Goal: Task Accomplishment & Management: Manage account settings

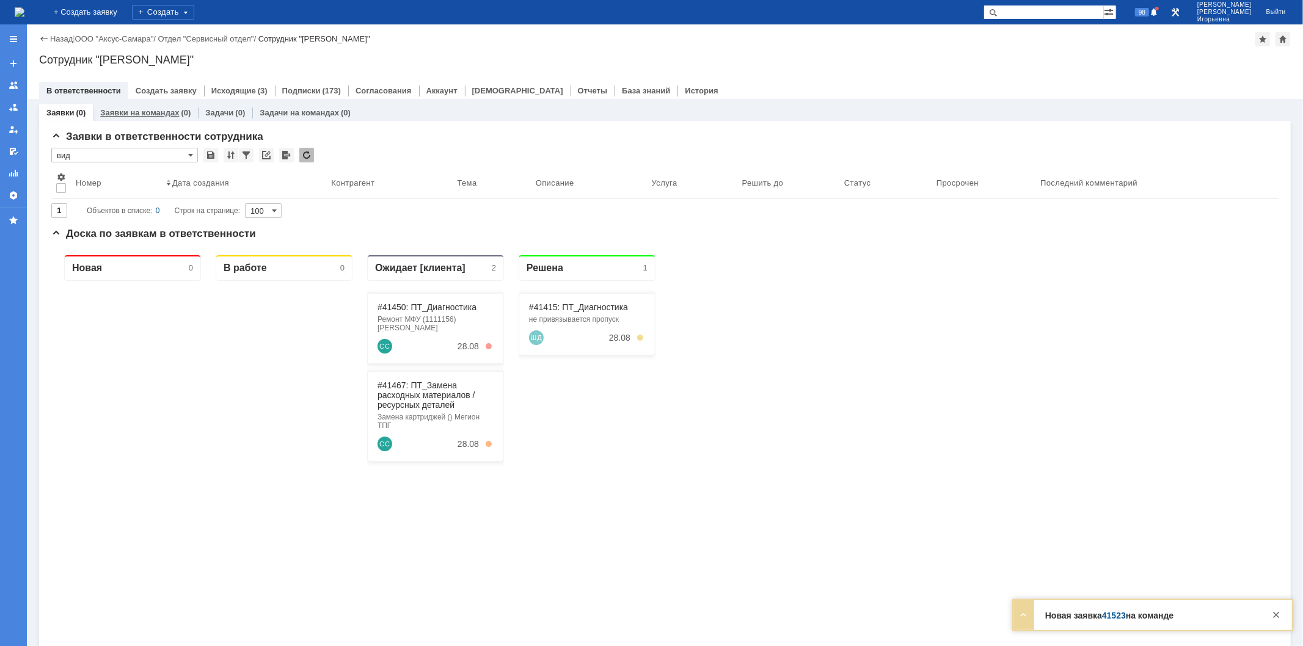
click at [148, 111] on link "Заявки на командах" at bounding box center [139, 112] width 79 height 9
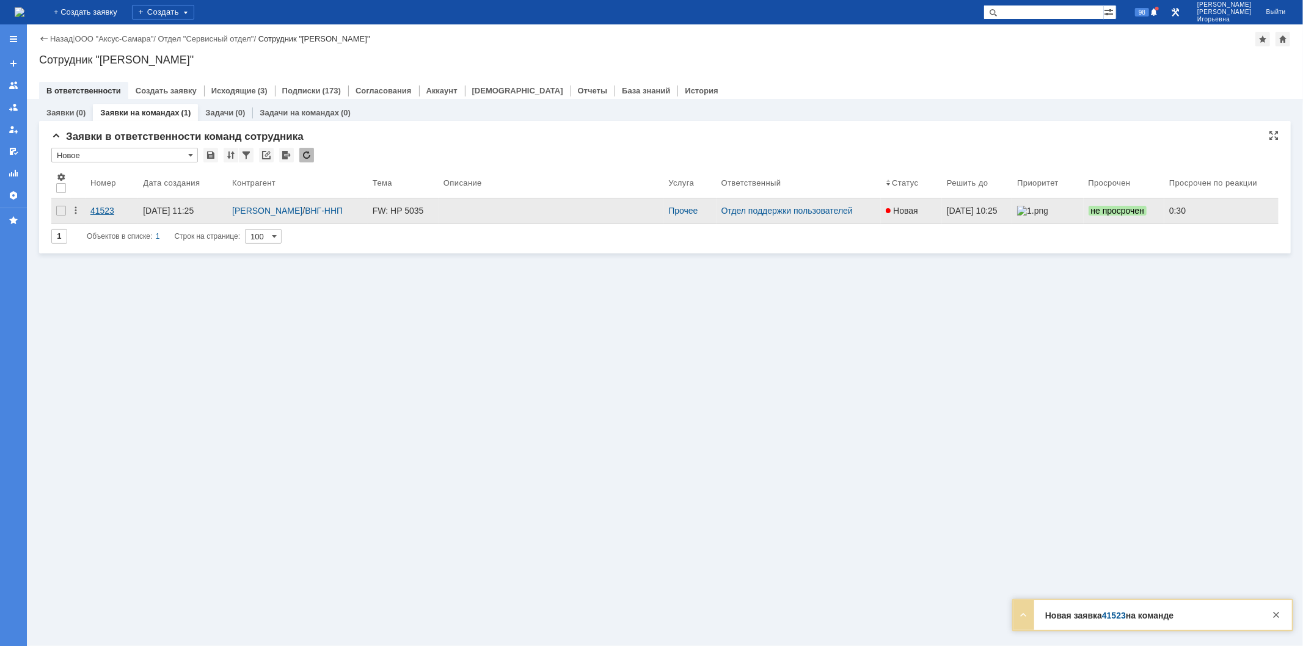
click at [98, 208] on div "41523" at bounding box center [111, 211] width 43 height 10
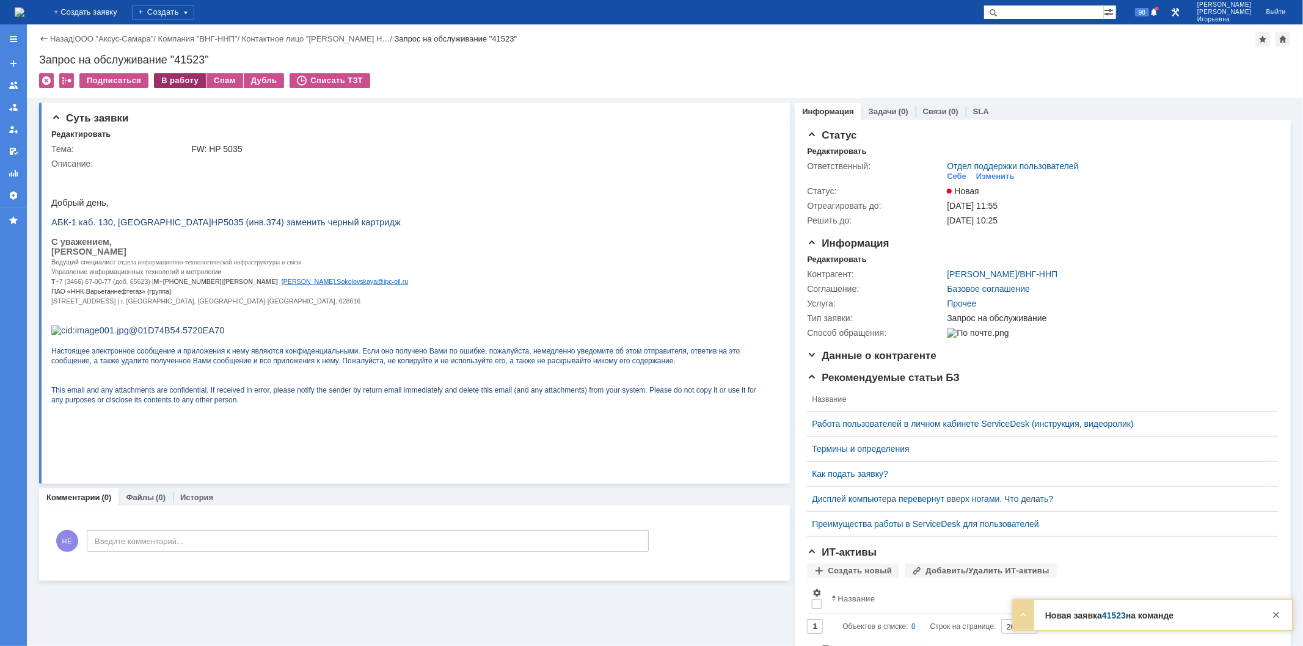
click at [177, 83] on div "В работу" at bounding box center [180, 80] width 52 height 15
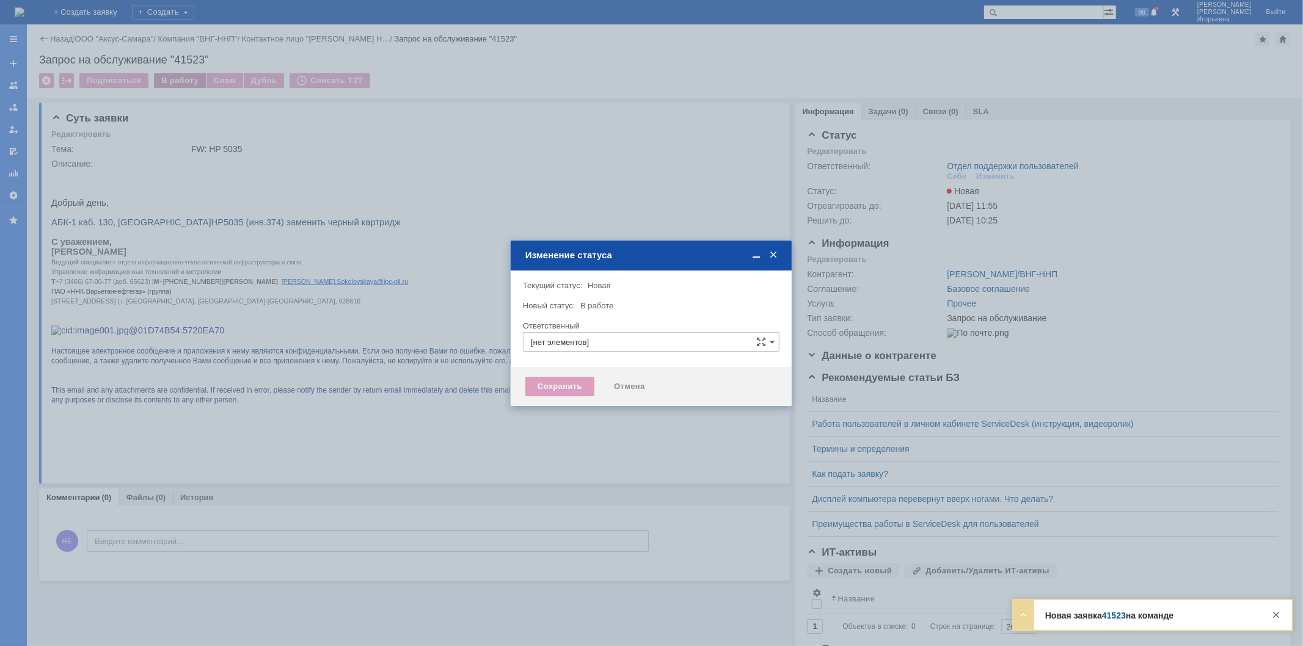
type input "Отдел поддержки пользователей"
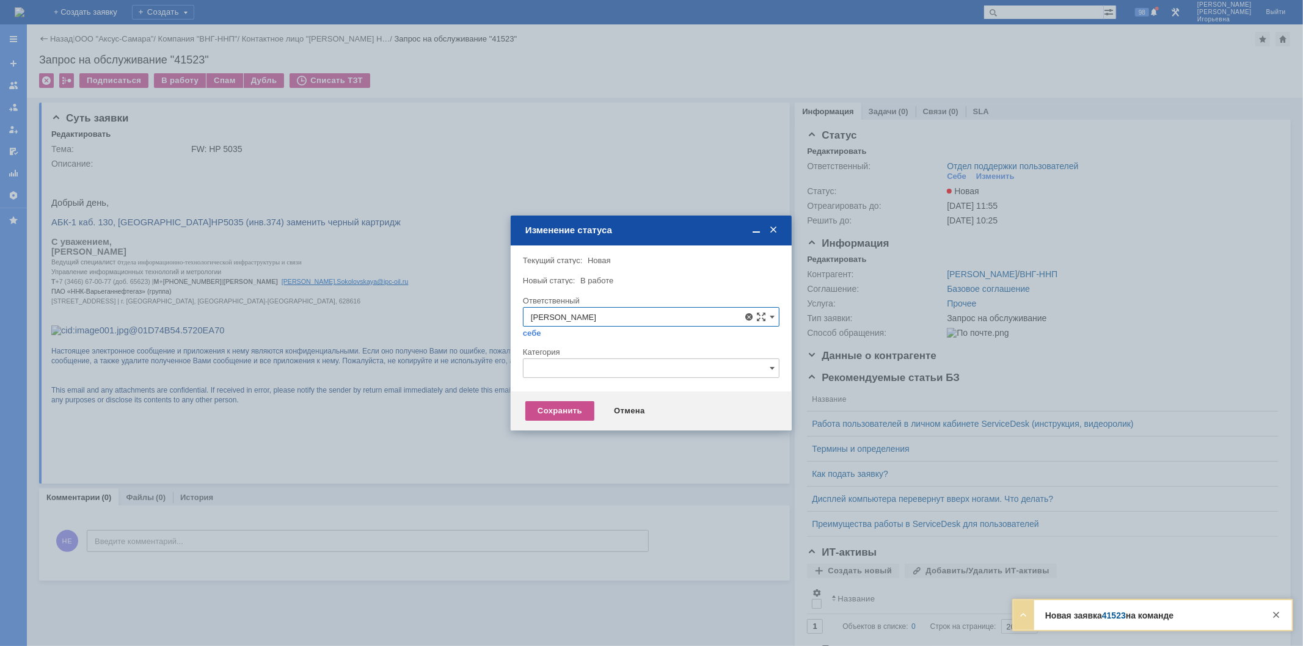
click at [584, 403] on span "Орлова Елена Владимировна" at bounding box center [651, 406] width 241 height 10
click at [568, 408] on div "Сохранить" at bounding box center [559, 411] width 69 height 20
type input "Орлова Елена Владимировна"
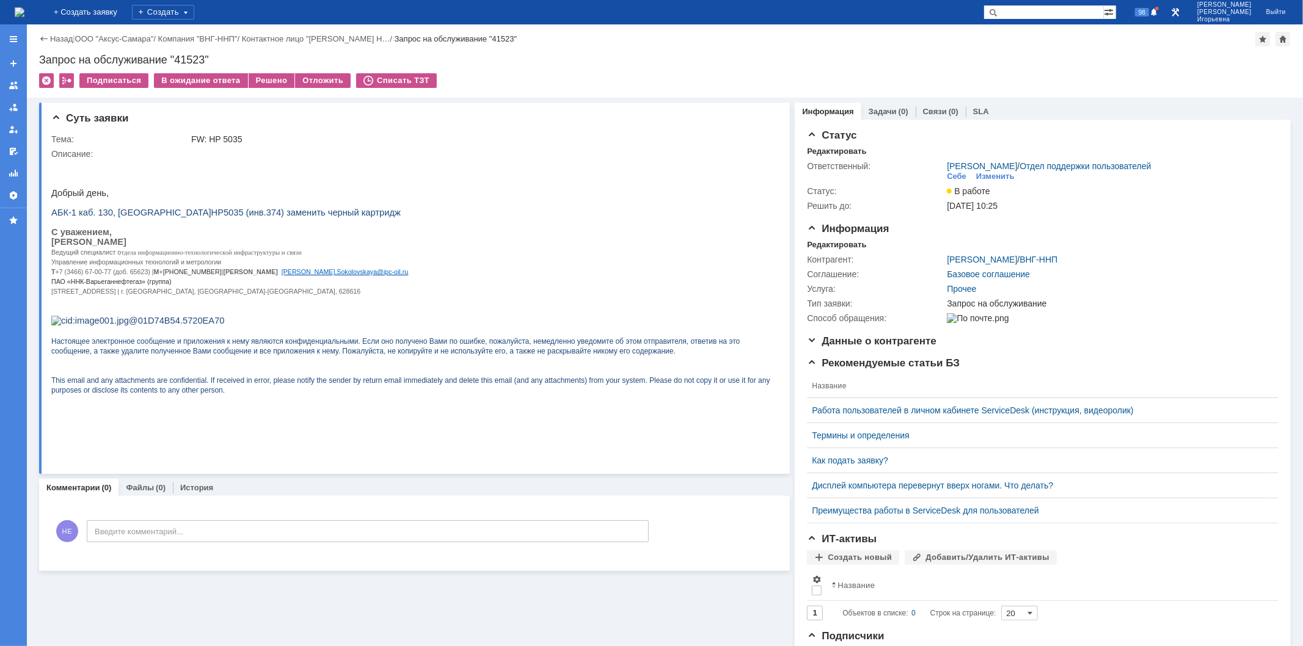
click at [194, 56] on div "Запрос на обслуживание "41523"" at bounding box center [664, 60] width 1251 height 12
copy div "41523"
click at [24, 8] on img at bounding box center [20, 12] width 10 height 10
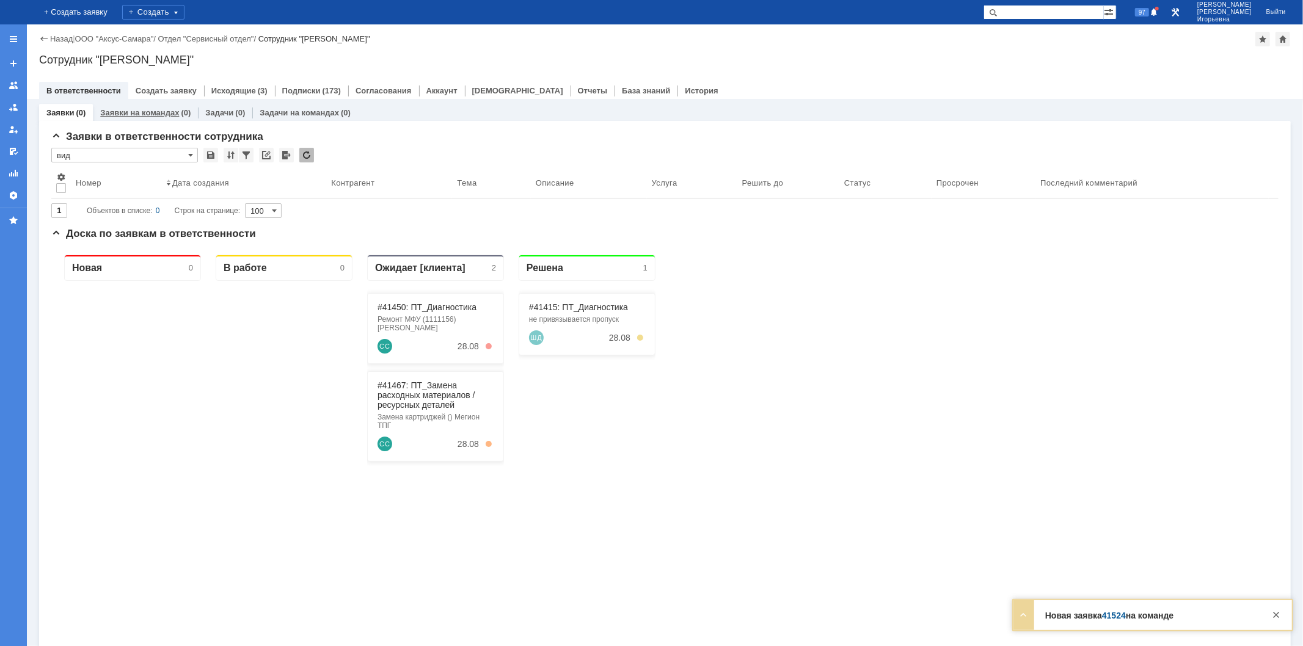
click at [151, 108] on link "Заявки на командах" at bounding box center [139, 112] width 79 height 9
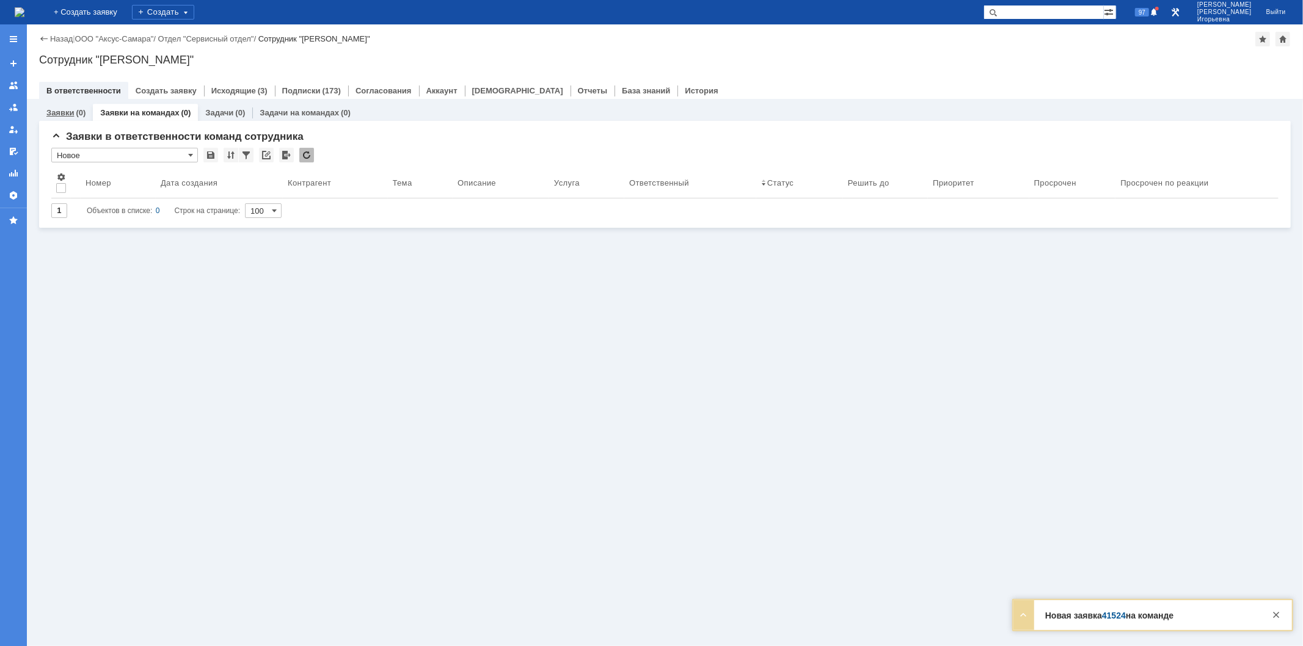
click at [64, 109] on link "Заявки" at bounding box center [59, 112] width 27 height 9
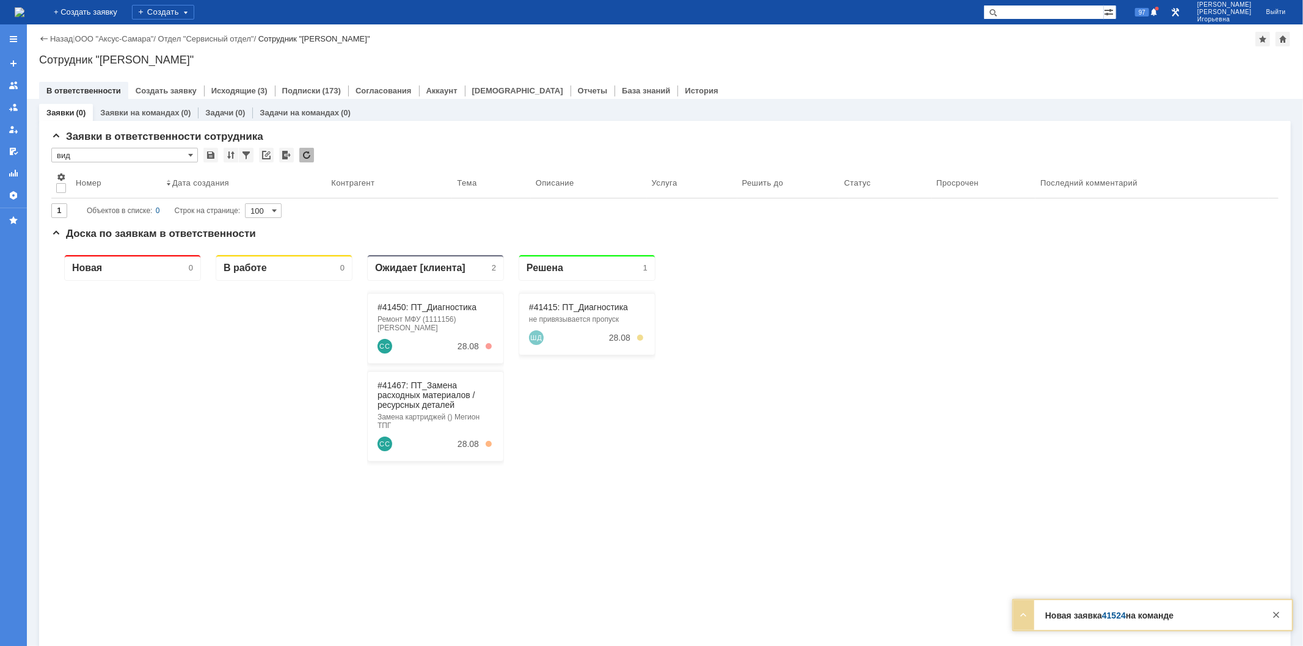
click at [1052, 15] on input "text" at bounding box center [1043, 12] width 120 height 15
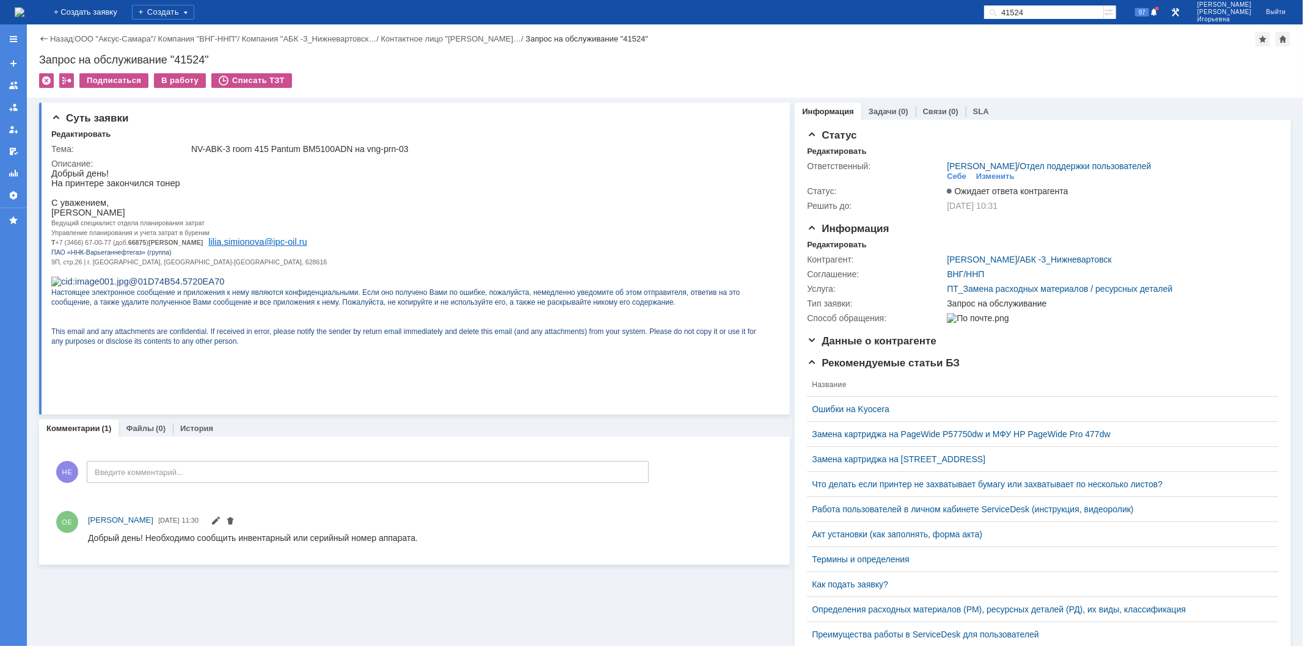
click at [24, 12] on img at bounding box center [20, 12] width 10 height 10
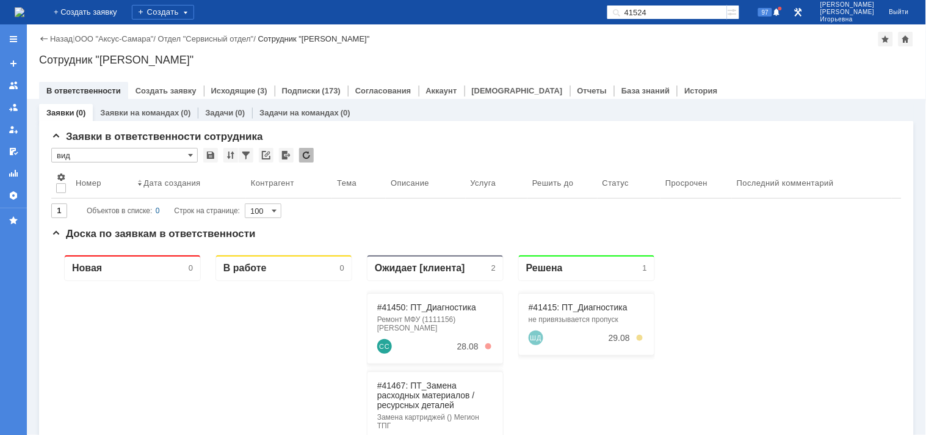
click at [693, 13] on input "41524" at bounding box center [667, 12] width 120 height 15
type input "28695"
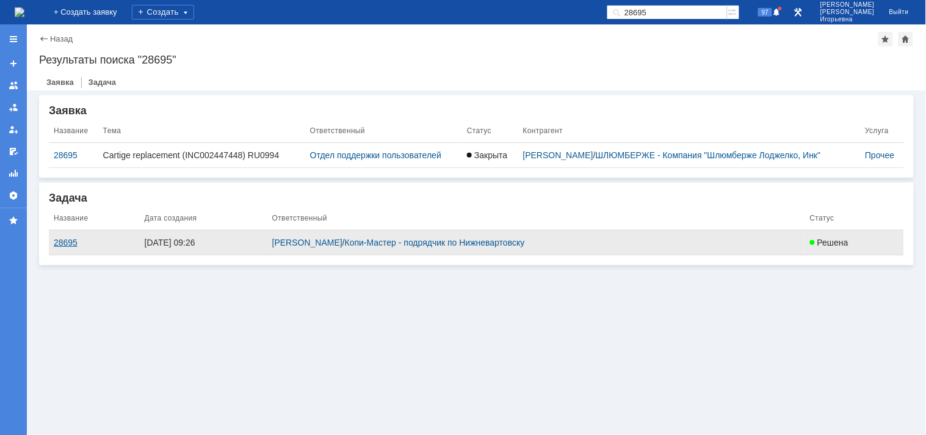
click at [59, 240] on div "28695" at bounding box center [94, 243] width 81 height 10
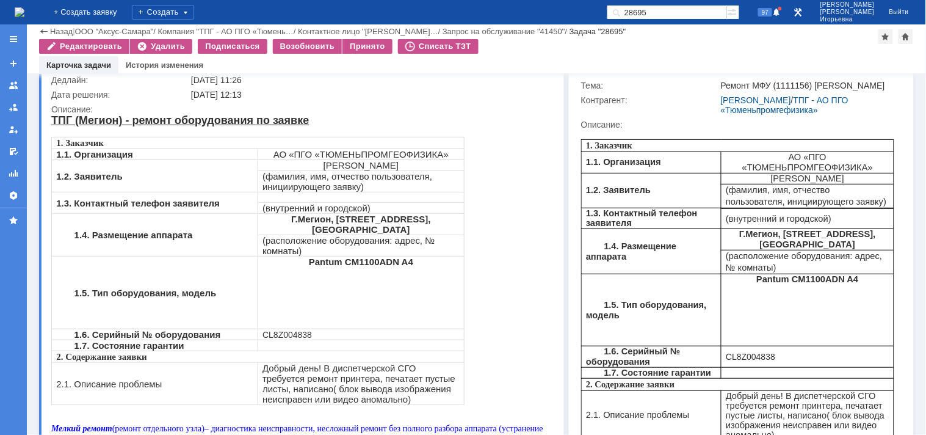
scroll to position [136, 0]
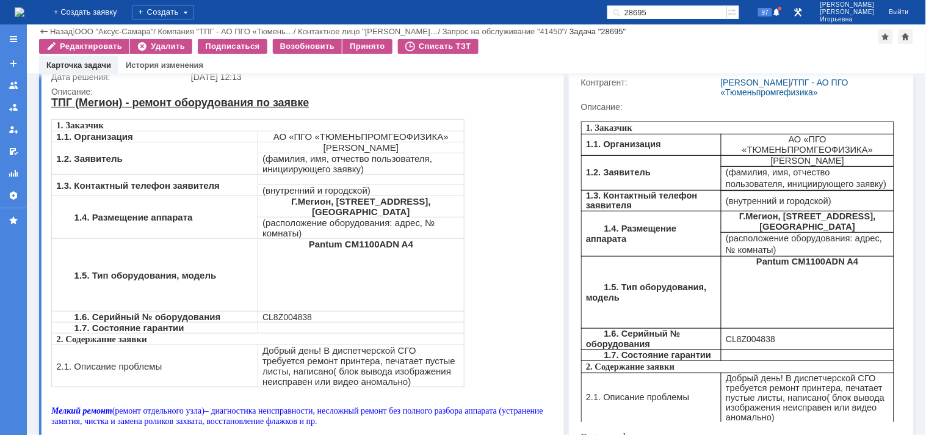
click at [286, 311] on span "CL8Z004838" at bounding box center [286, 316] width 49 height 10
copy span "CL8Z004838"
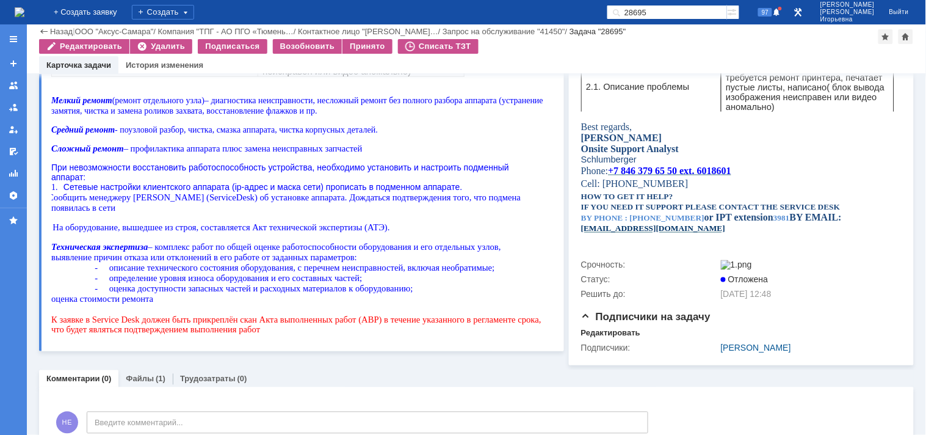
scroll to position [482, 0]
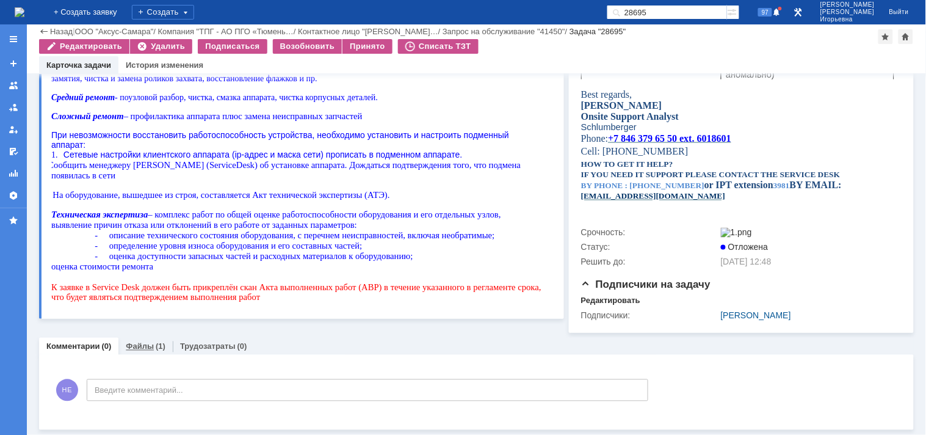
click at [134, 346] on link "Файлы" at bounding box center [140, 346] width 28 height 9
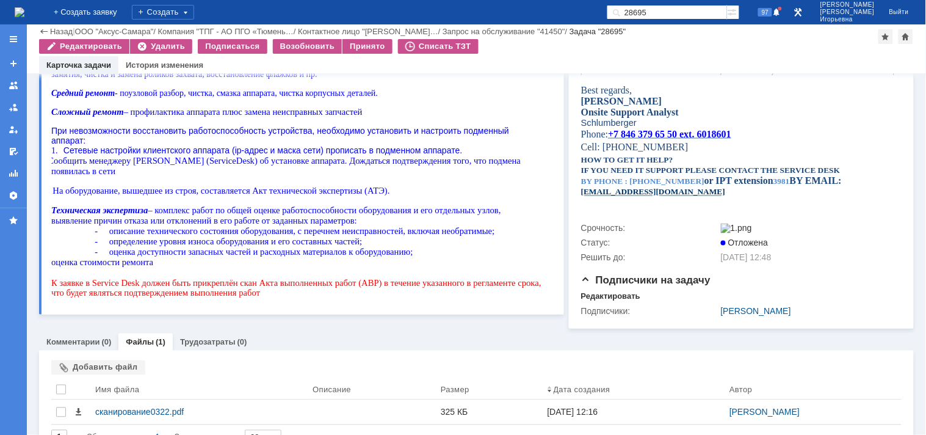
scroll to position [511, 0]
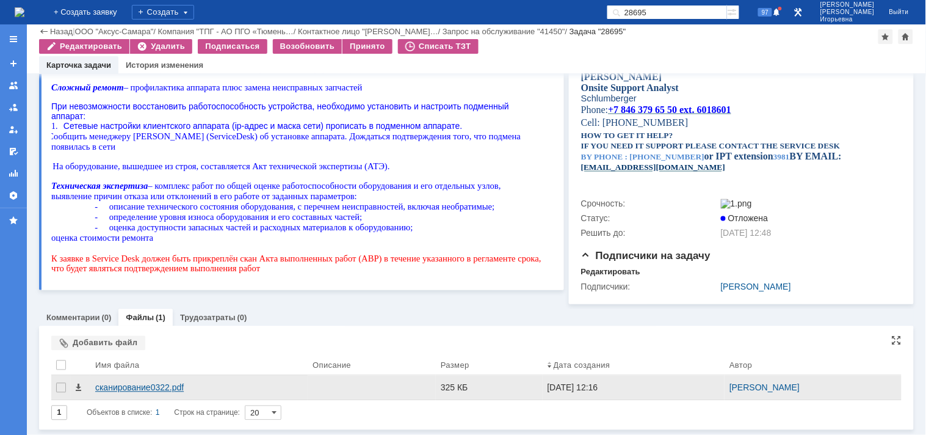
click at [118, 389] on div "сканирование0322.pdf" at bounding box center [199, 388] width 208 height 10
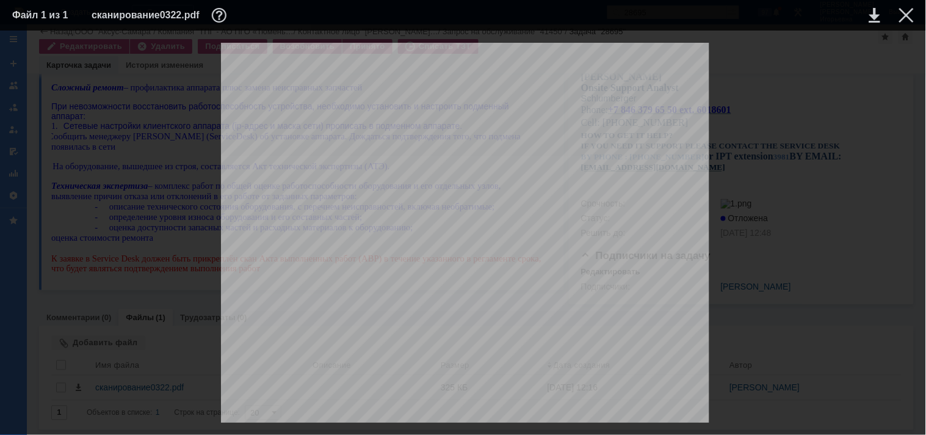
scroll to position [0, 0]
click at [904, 15] on div at bounding box center [907, 15] width 15 height 15
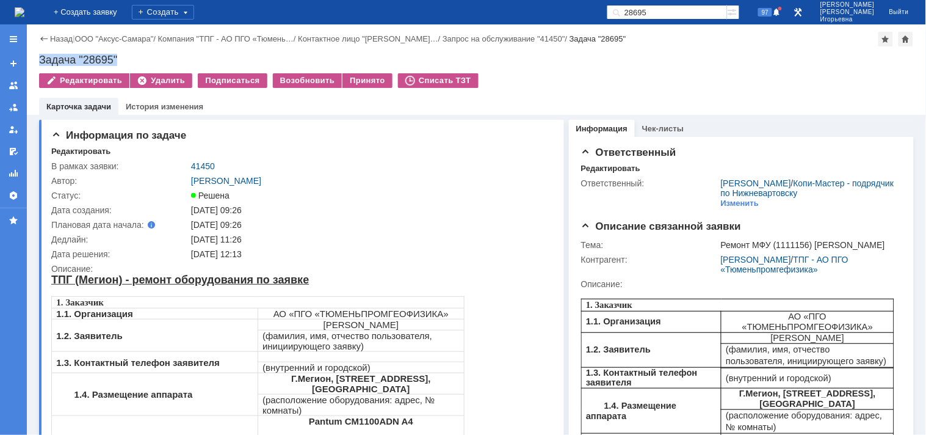
drag, startPoint x: 110, startPoint y: 55, endPoint x: 37, endPoint y: 56, distance: 72.7
click at [37, 56] on div "Назад | ООО "Аксус-Самара" / Компания "ТПГ - АО ПГО «Тюмень… / Контактное лицо …" at bounding box center [477, 69] width 900 height 90
copy div "Задача "28695""
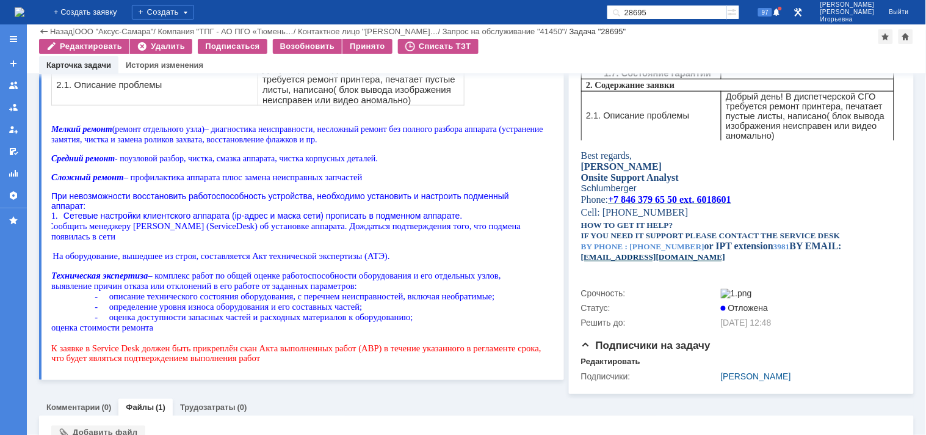
scroll to position [511, 0]
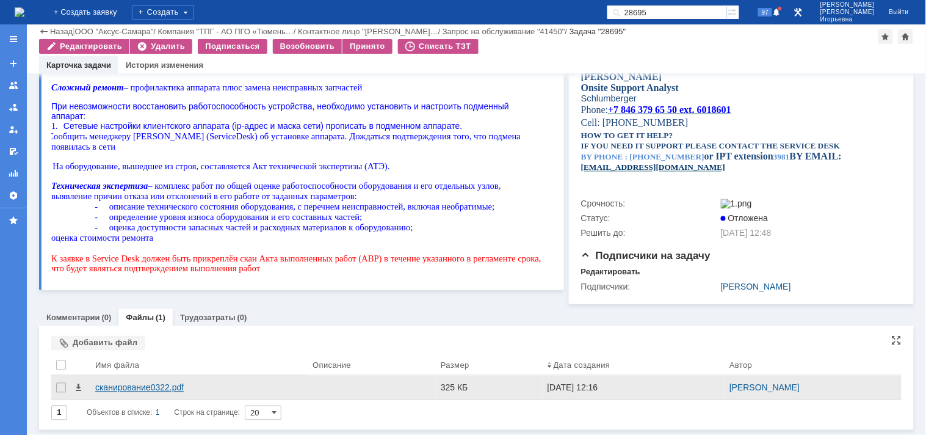
click at [150, 385] on div "сканирование0322.pdf" at bounding box center [199, 388] width 208 height 10
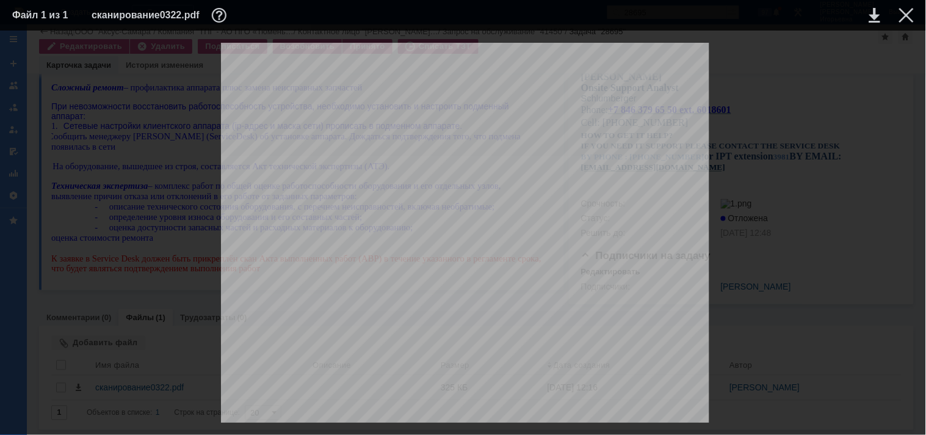
scroll to position [203, 0]
click at [904, 13] on div at bounding box center [907, 15] width 15 height 15
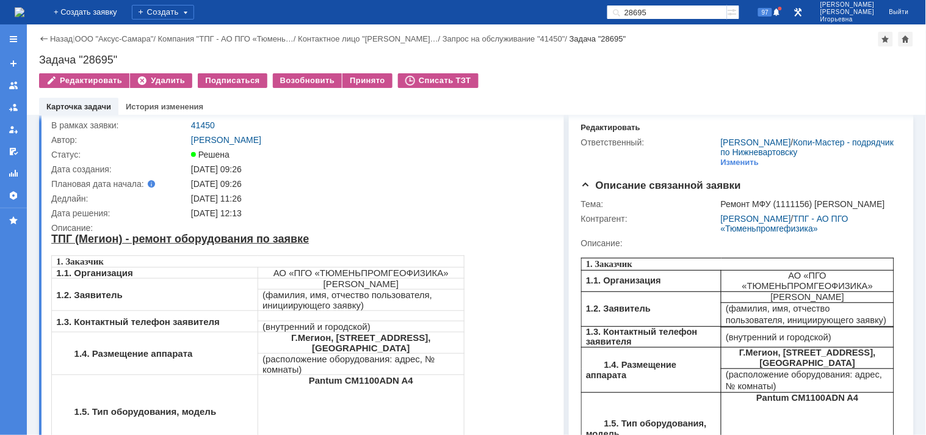
scroll to position [0, 0]
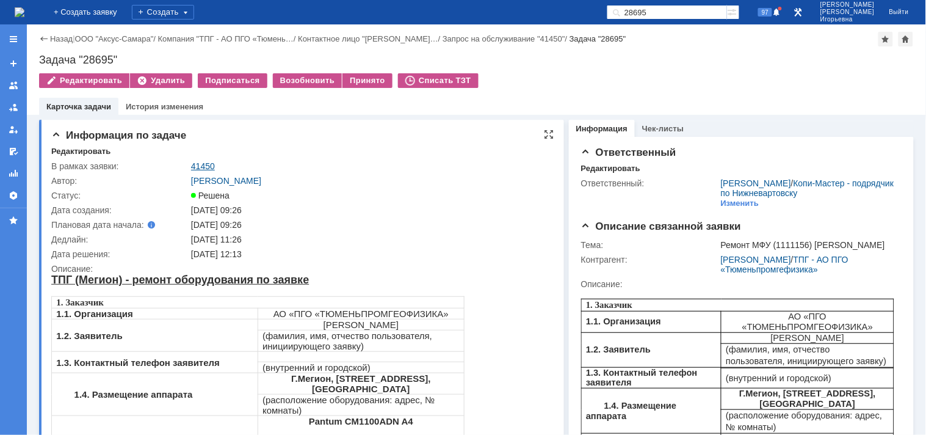
click at [203, 169] on link "41450" at bounding box center [203, 166] width 24 height 10
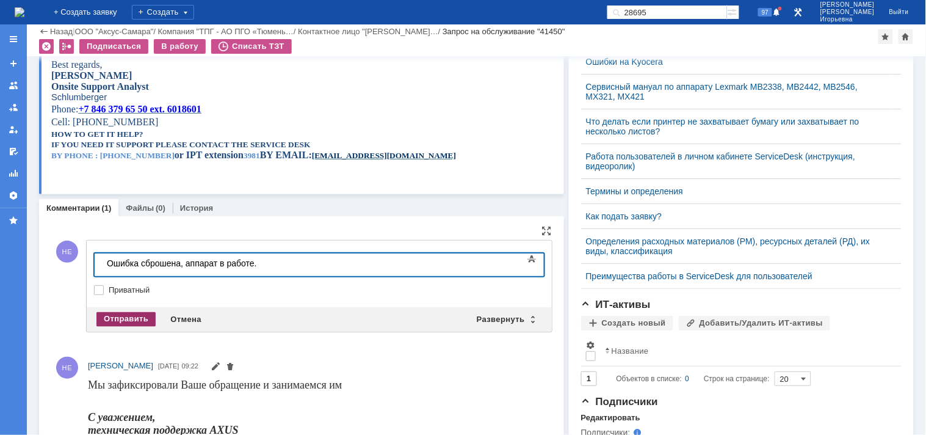
click at [129, 318] on div "Отправить" at bounding box center [125, 319] width 59 height 15
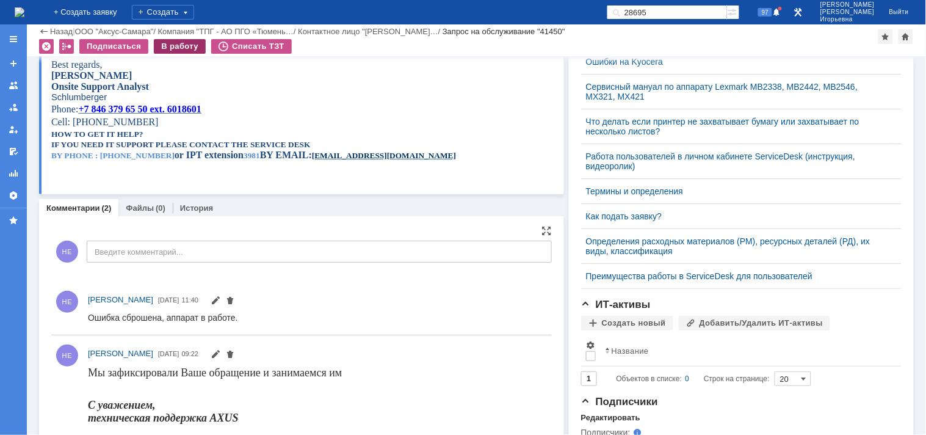
click at [182, 46] on div "В работу" at bounding box center [180, 46] width 52 height 15
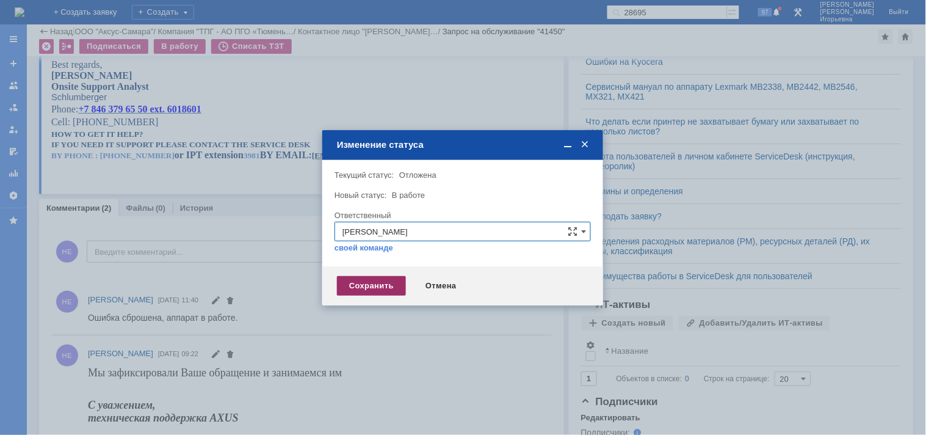
click at [374, 282] on div "Сохранить" at bounding box center [371, 286] width 69 height 20
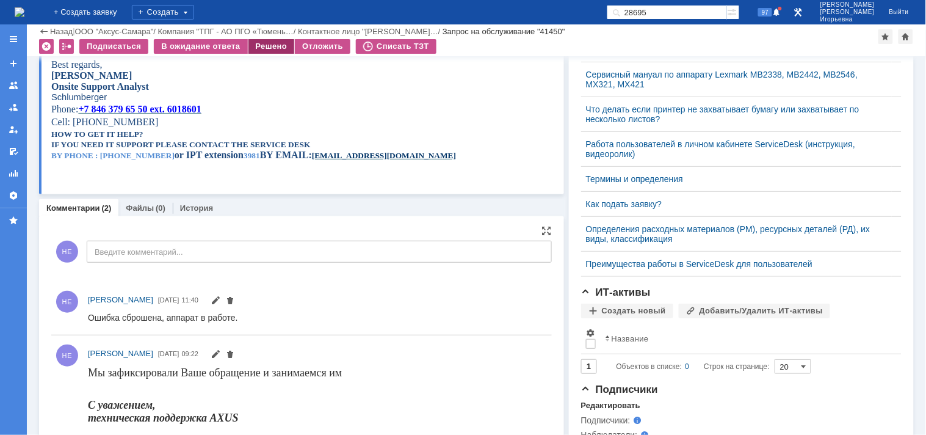
click at [259, 42] on div "Решено" at bounding box center [272, 46] width 46 height 15
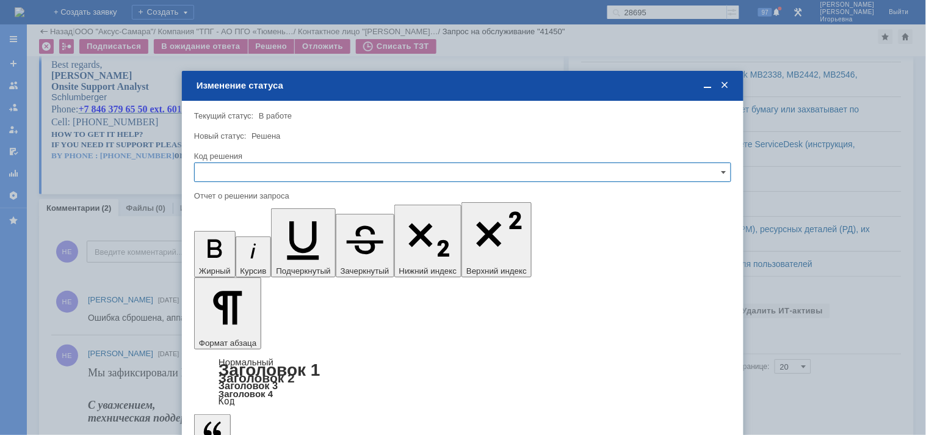
click at [254, 165] on input "text" at bounding box center [462, 172] width 537 height 20
click at [229, 252] on span "Решено" at bounding box center [463, 255] width 522 height 10
type input "Решено"
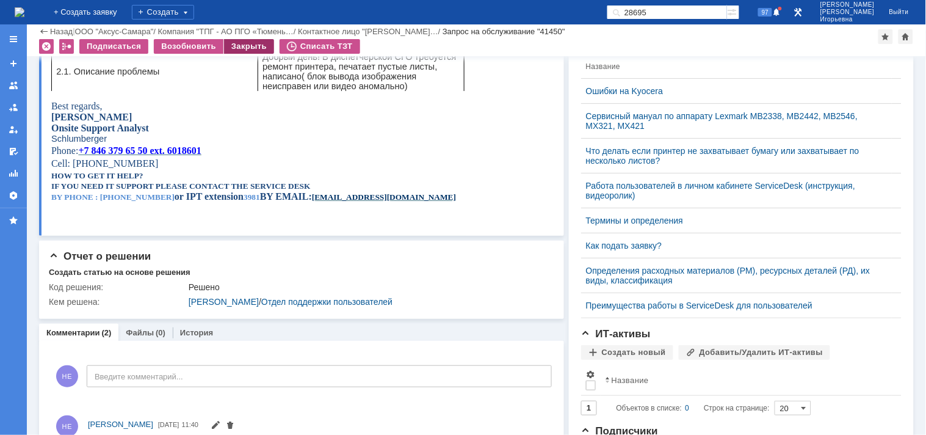
click at [235, 49] on div "Закрыть" at bounding box center [249, 46] width 50 height 15
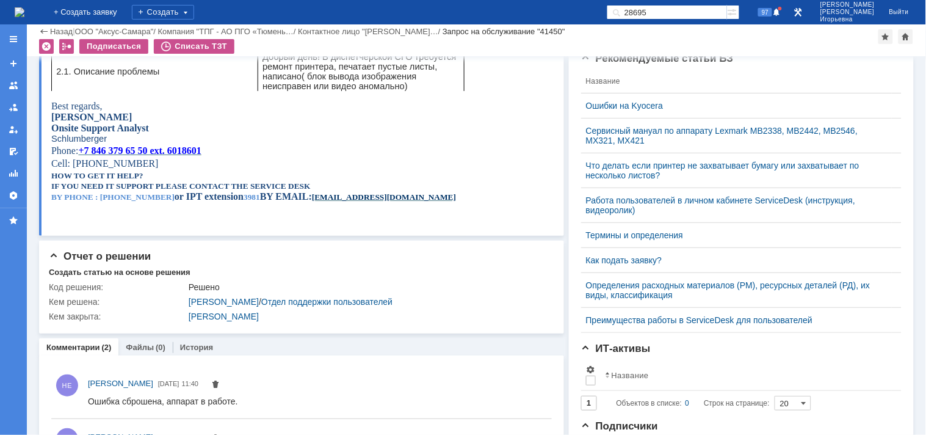
click at [24, 11] on img at bounding box center [20, 12] width 10 height 10
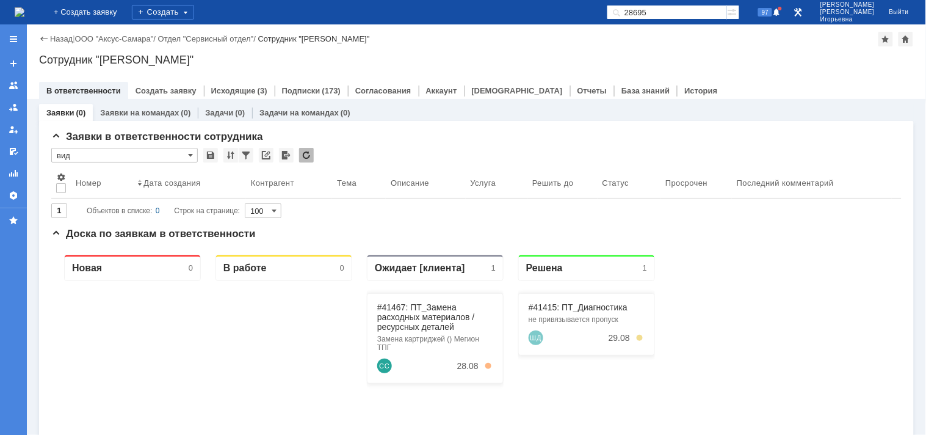
click at [682, 10] on input "28695" at bounding box center [667, 12] width 120 height 15
type input "28710"
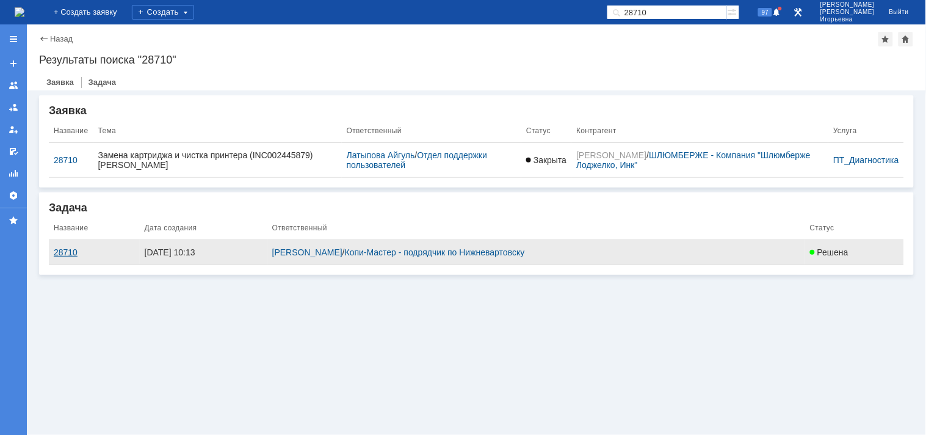
click at [70, 253] on div "28710" at bounding box center [94, 252] width 81 height 10
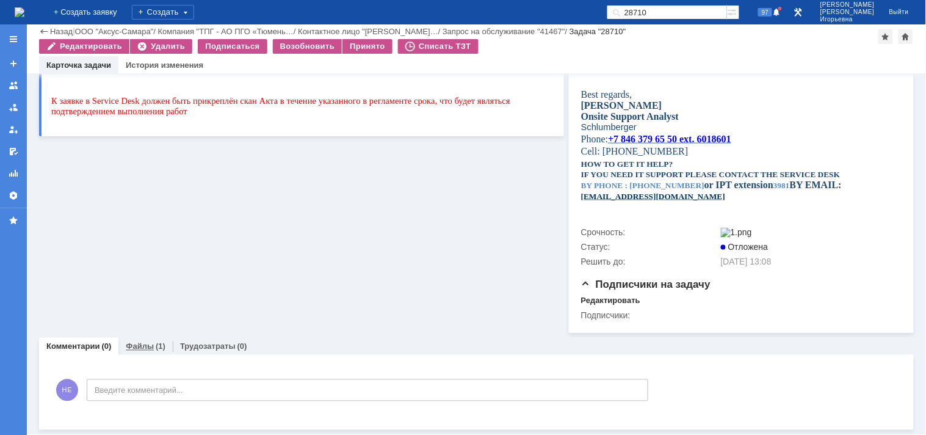
click at [140, 349] on link "Файлы" at bounding box center [140, 346] width 28 height 9
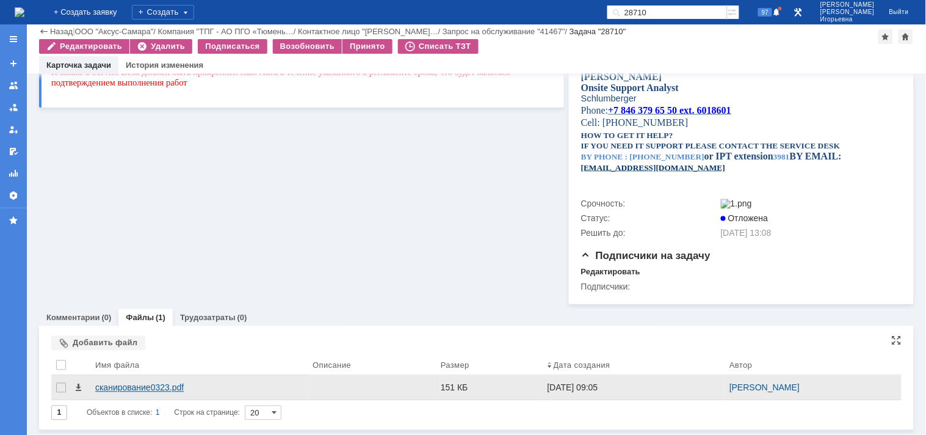
click at [124, 390] on div "сканирование0323.pdf" at bounding box center [199, 388] width 208 height 10
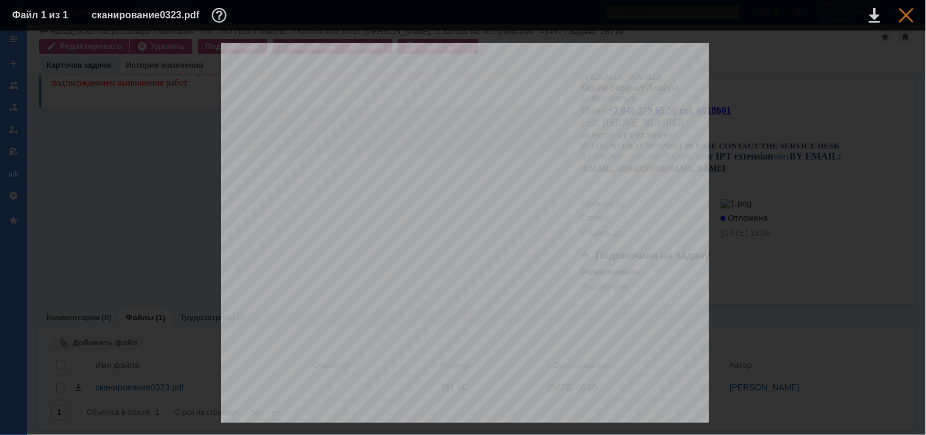
click at [906, 17] on div at bounding box center [907, 15] width 15 height 15
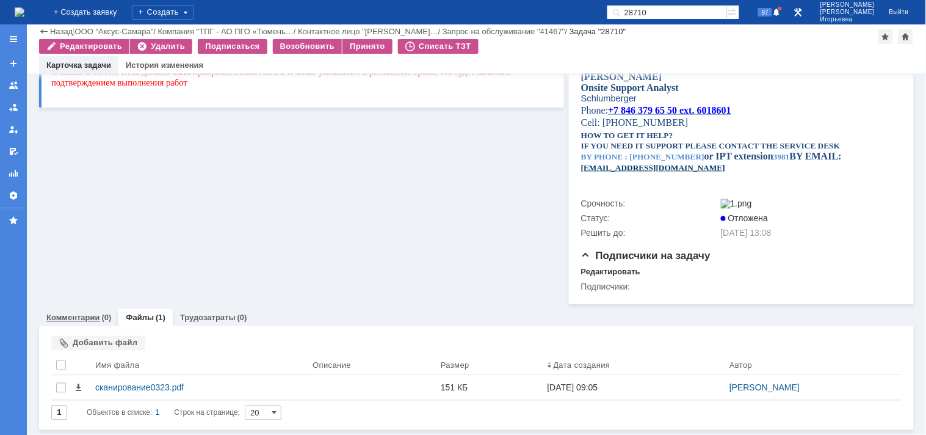
click at [68, 314] on link "Комментарии" at bounding box center [73, 317] width 54 height 9
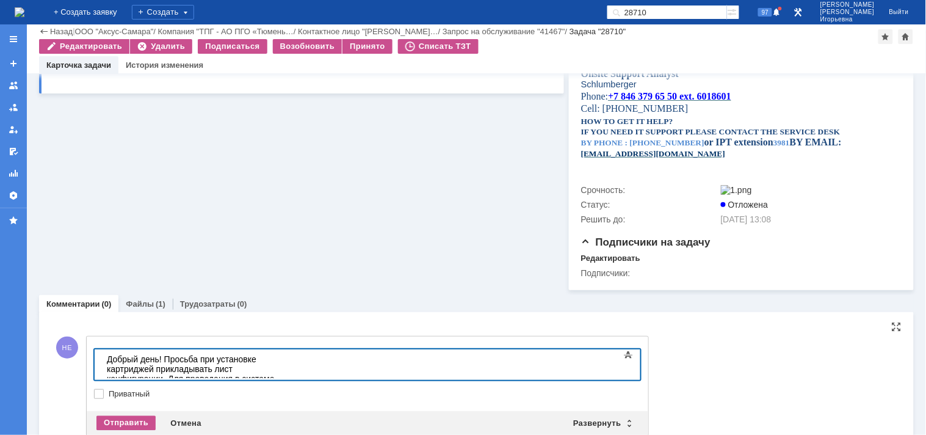
scroll to position [544, 0]
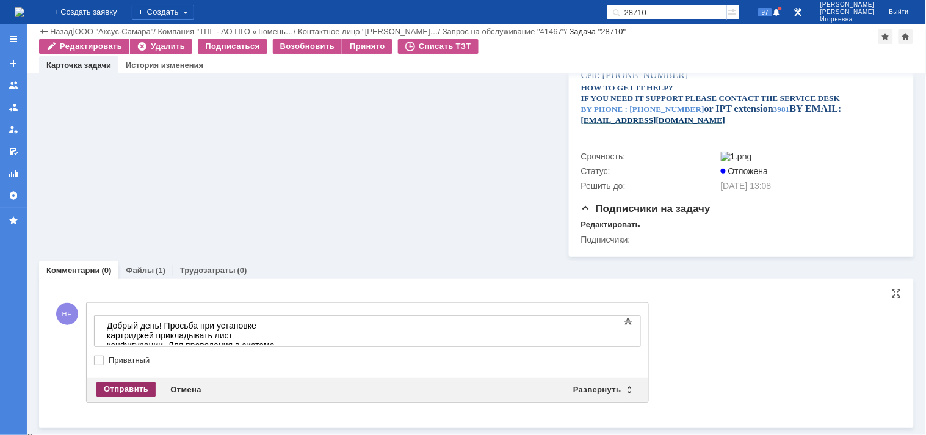
click at [113, 393] on div "Отправить" at bounding box center [125, 389] width 59 height 15
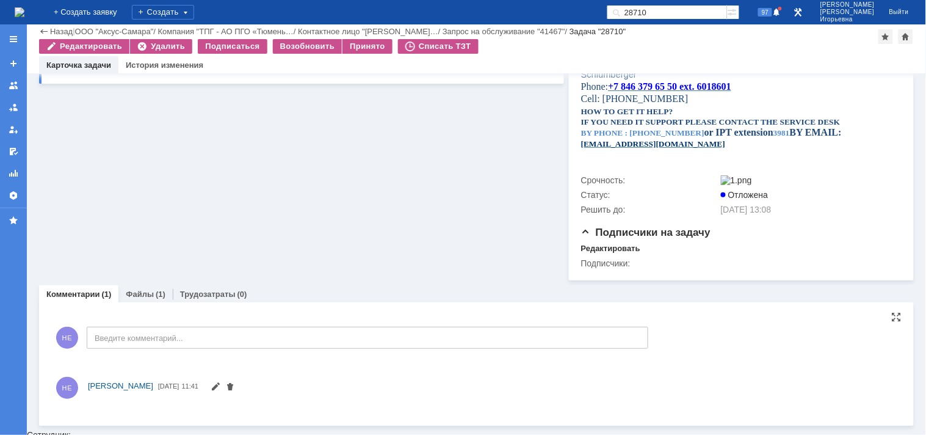
scroll to position [525, 0]
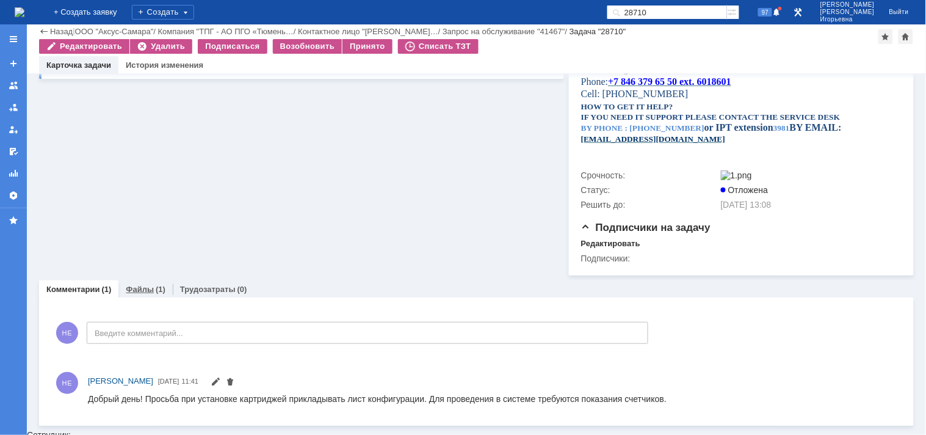
click at [134, 292] on link "Файлы" at bounding box center [140, 289] width 28 height 9
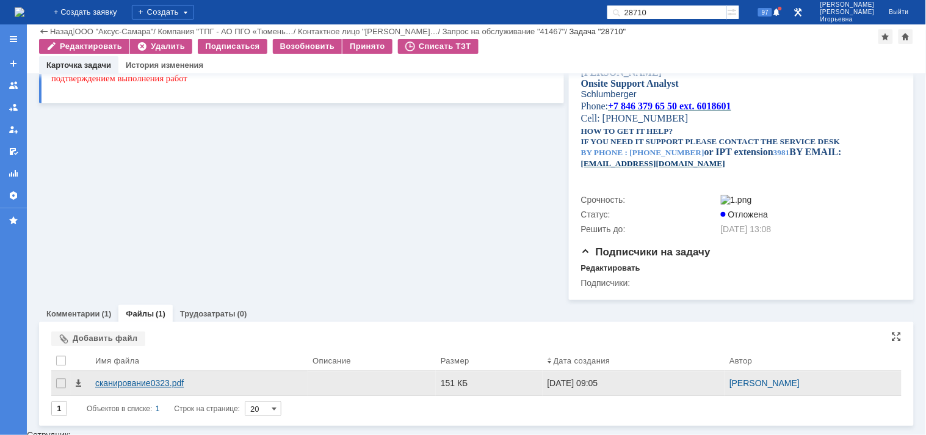
click at [137, 386] on div "сканирование0323.pdf" at bounding box center [199, 384] width 208 height 10
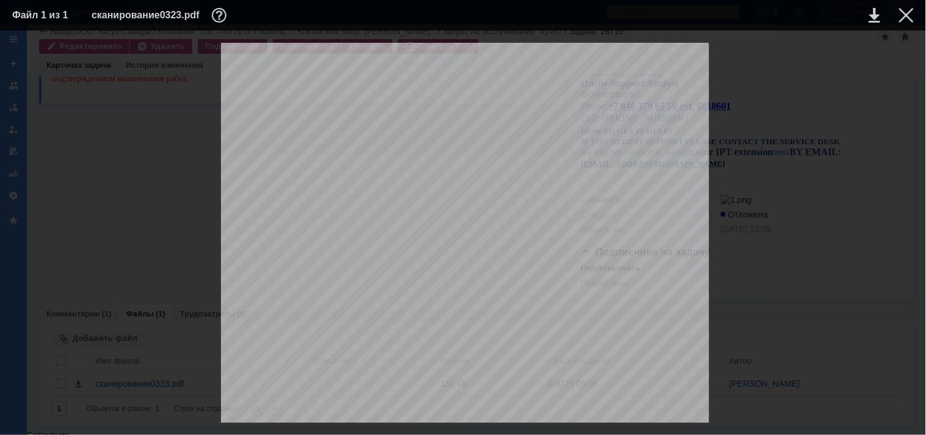
drag, startPoint x: 906, startPoint y: 16, endPoint x: 901, endPoint y: 20, distance: 6.6
click at [906, 16] on div at bounding box center [907, 15] width 15 height 15
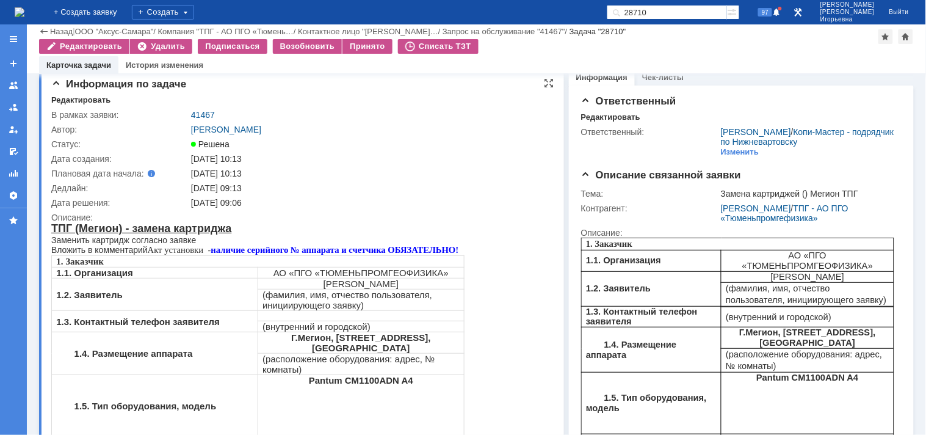
scroll to position [0, 0]
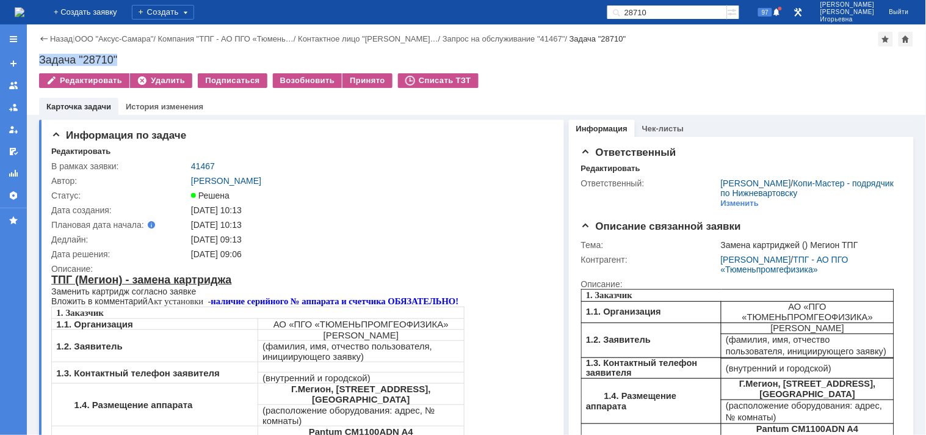
drag, startPoint x: 133, startPoint y: 54, endPoint x: 35, endPoint y: 59, distance: 98.5
click at [35, 59] on div "Назад | ООО "Аксус-Самара" / Компания "ТПГ - АО ПГО «Тюмень… / Контактное лицо …" at bounding box center [477, 69] width 900 height 90
copy div "Задача "28710""
click at [205, 165] on link "41467" at bounding box center [203, 166] width 24 height 10
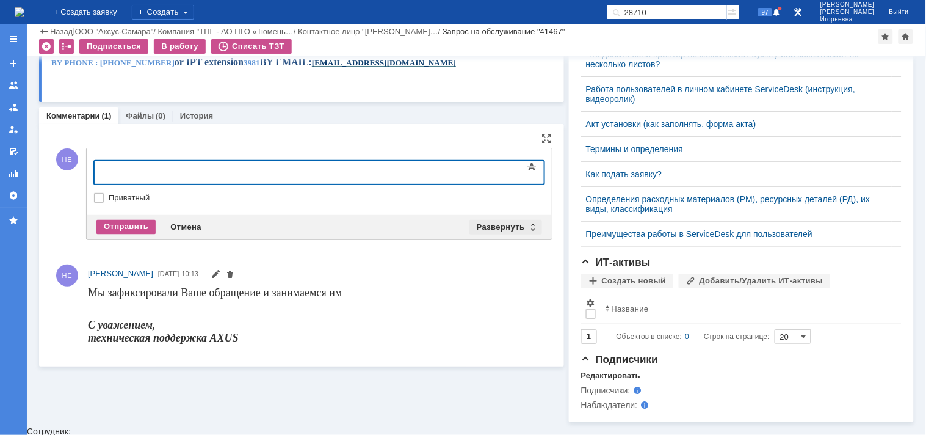
click at [526, 226] on div "Развернуть" at bounding box center [506, 227] width 73 height 15
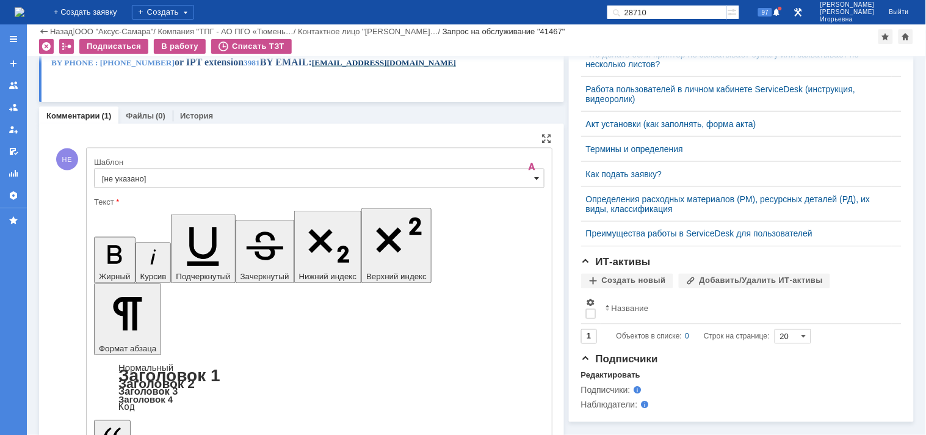
click at [535, 180] on span at bounding box center [537, 178] width 5 height 10
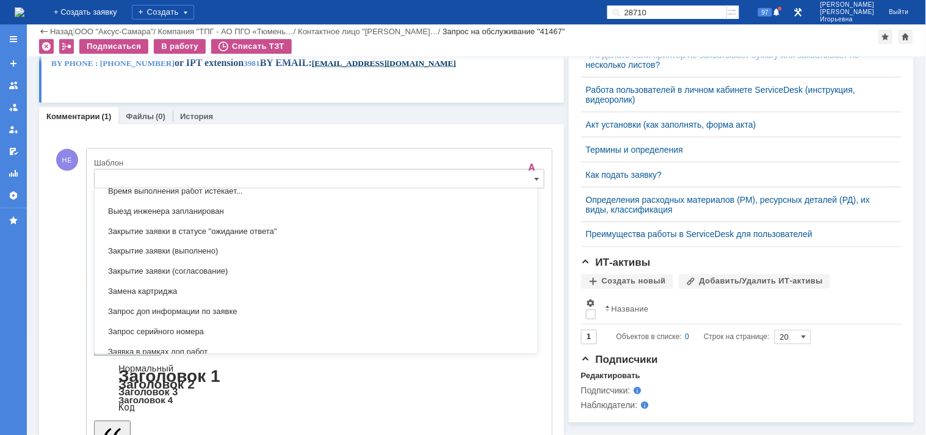
scroll to position [563, 0]
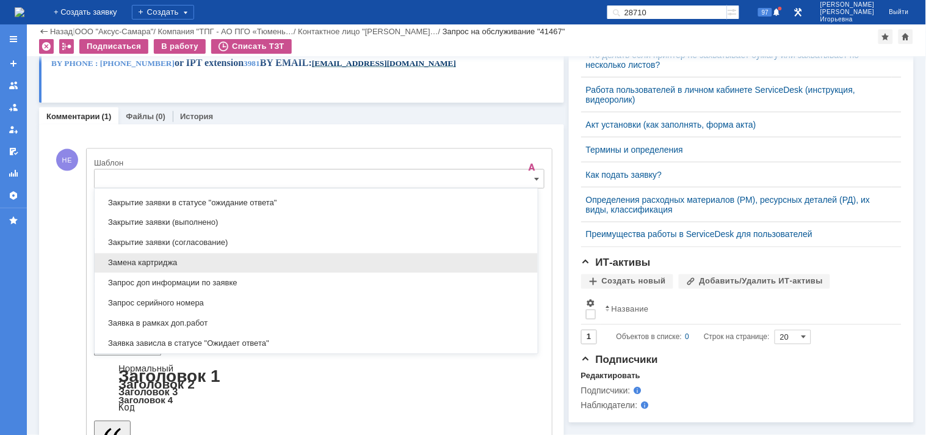
click at [130, 264] on span "Замена картриджа" at bounding box center [316, 263] width 429 height 10
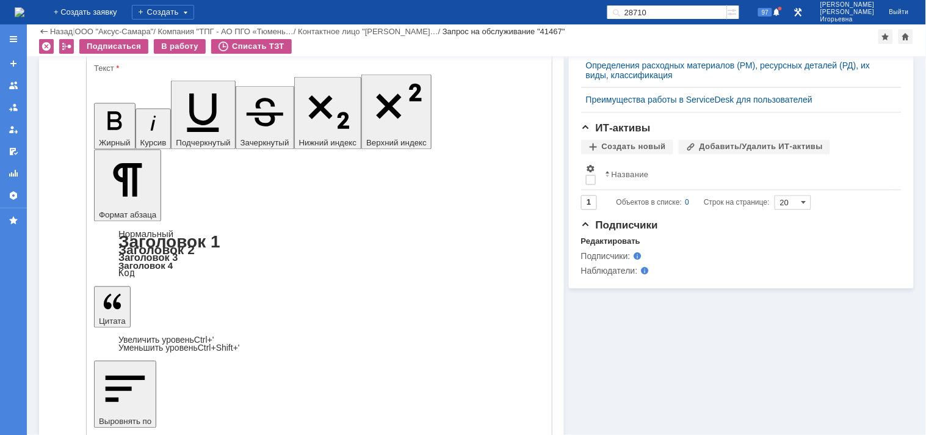
type input "Замена картриджа"
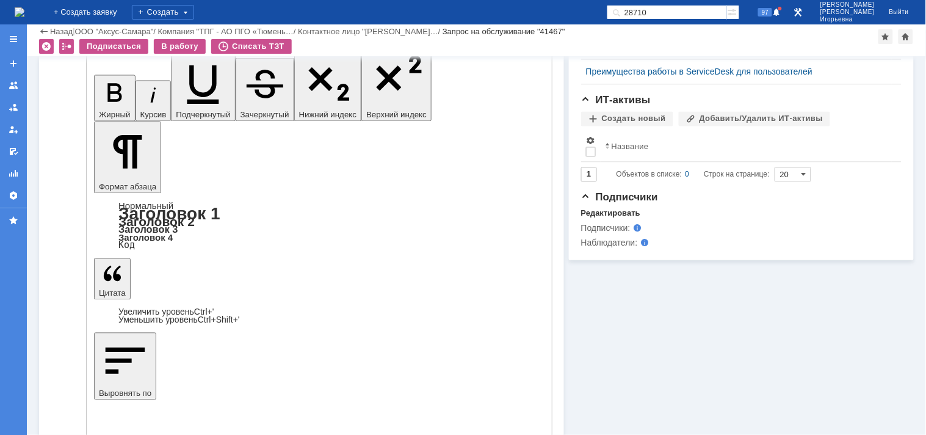
scroll to position [594, 0]
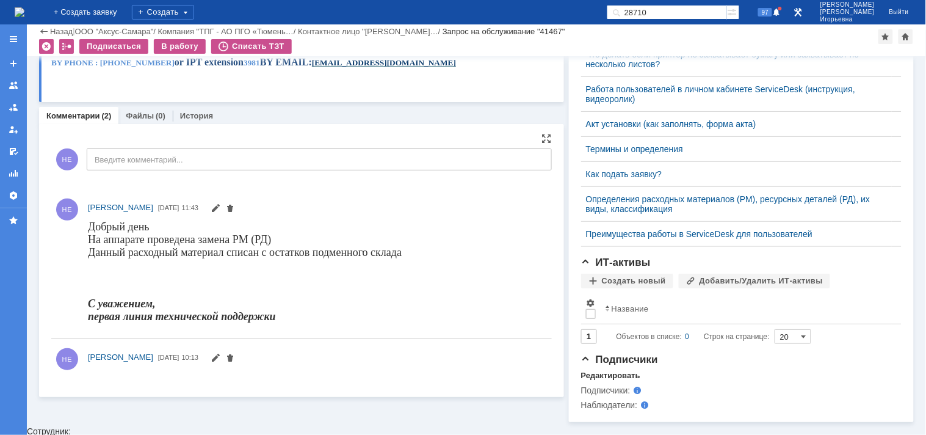
scroll to position [451, 0]
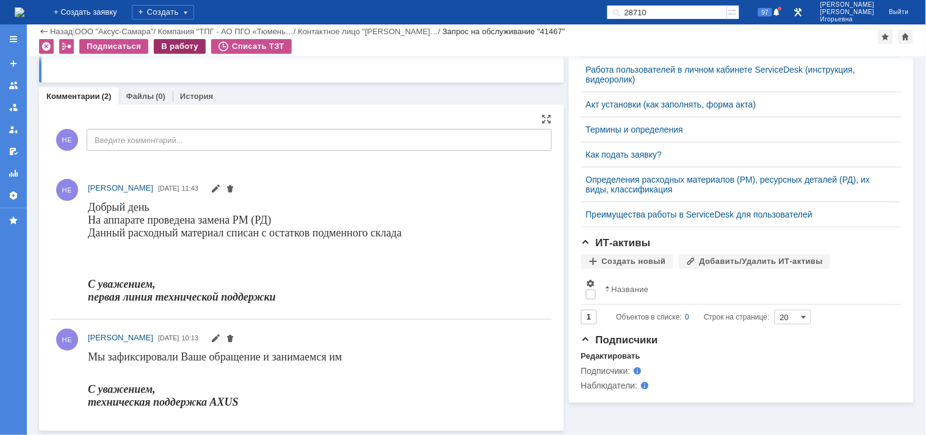
click at [183, 45] on div "В работу" at bounding box center [180, 46] width 52 height 15
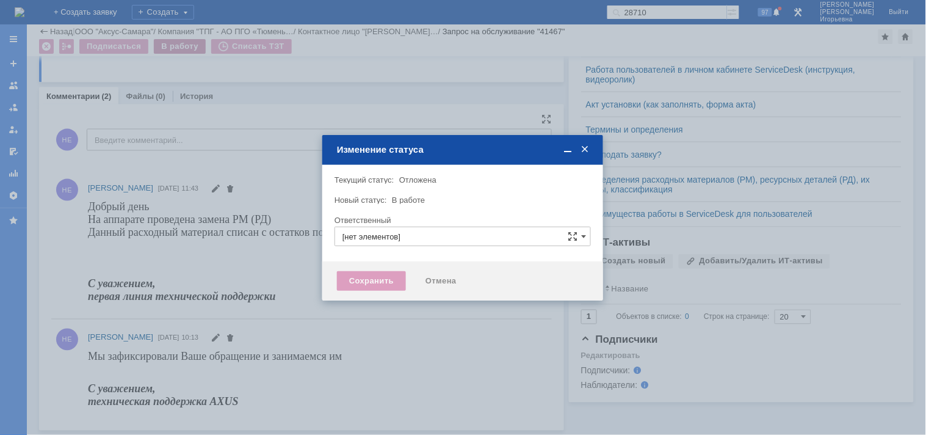
type input "Носенкова Елена Игорьевна"
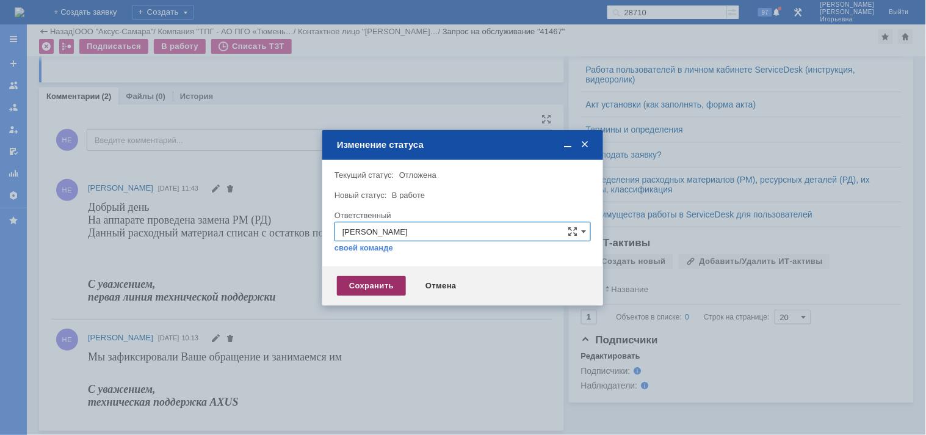
click at [374, 284] on div "Сохранить" at bounding box center [371, 286] width 69 height 20
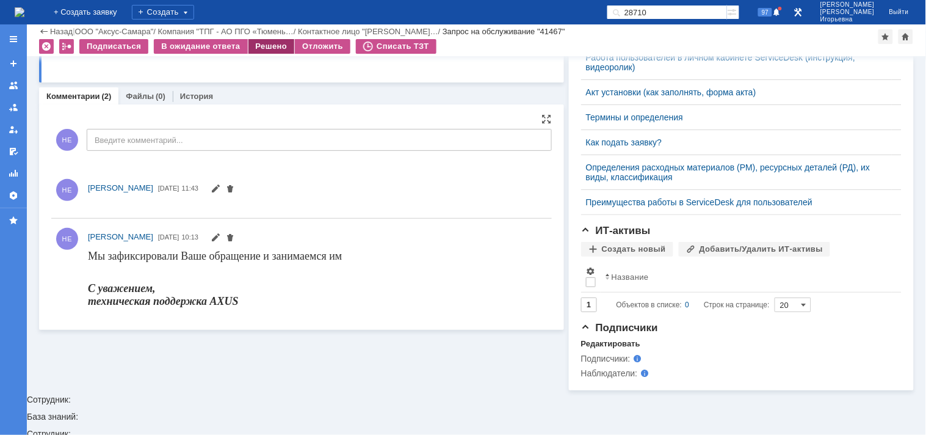
click at [269, 43] on div "Решено" at bounding box center [272, 46] width 46 height 15
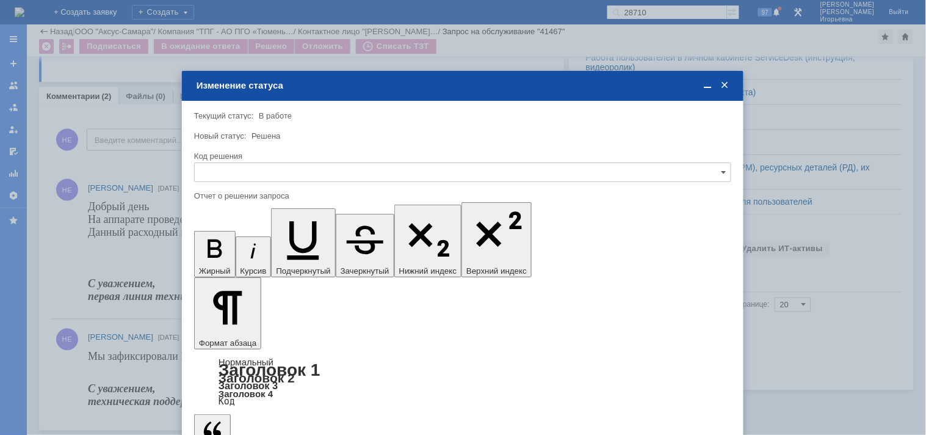
scroll to position [0, 0]
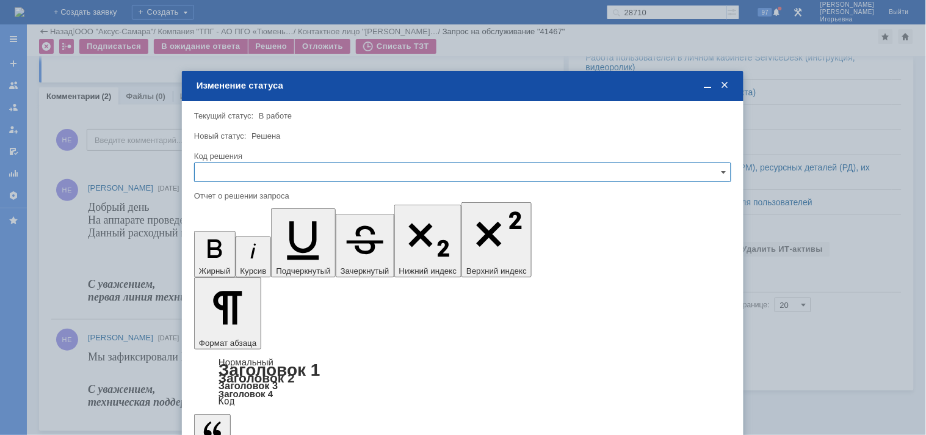
click at [266, 167] on input "text" at bounding box center [462, 172] width 537 height 20
click at [227, 253] on span "Решено" at bounding box center [463, 255] width 522 height 10
type input "Решено"
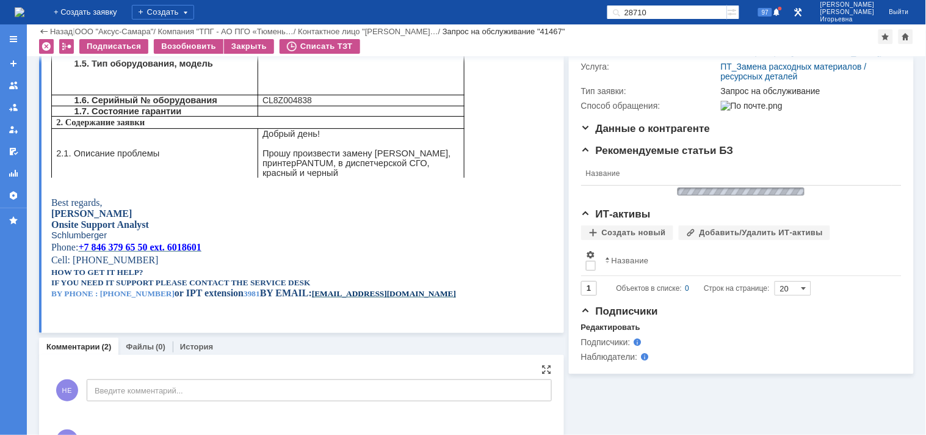
scroll to position [297, 0]
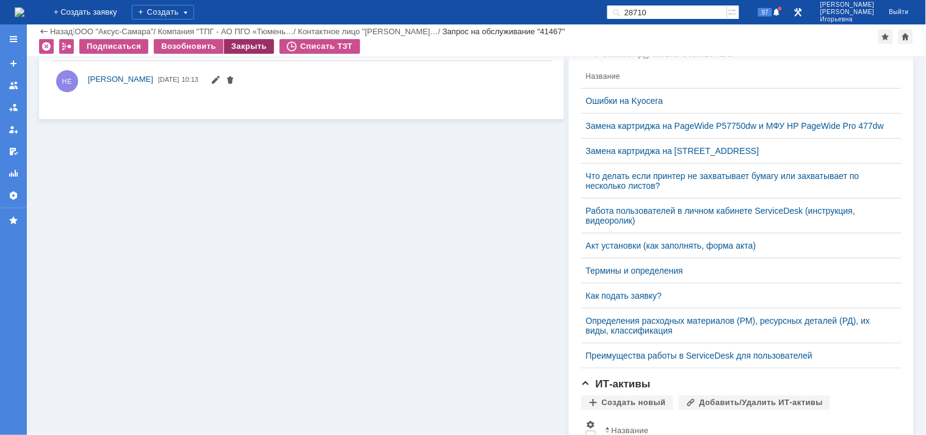
click at [242, 46] on div "Закрыть" at bounding box center [249, 46] width 50 height 15
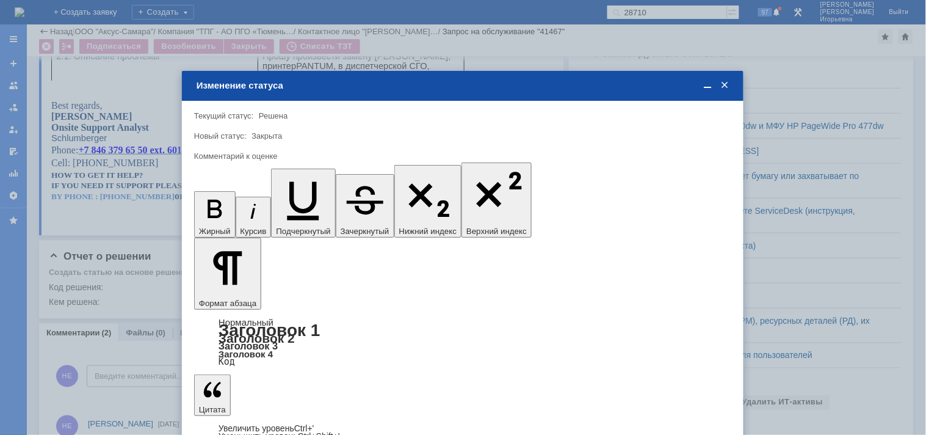
scroll to position [0, 0]
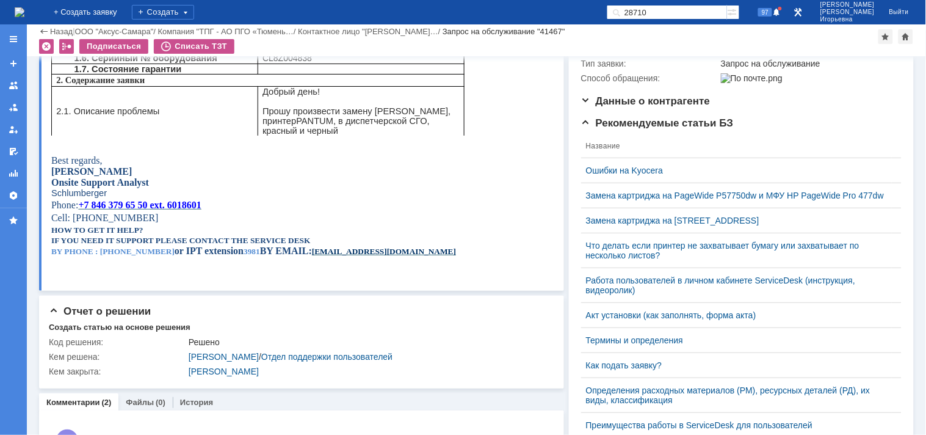
scroll to position [297, 0]
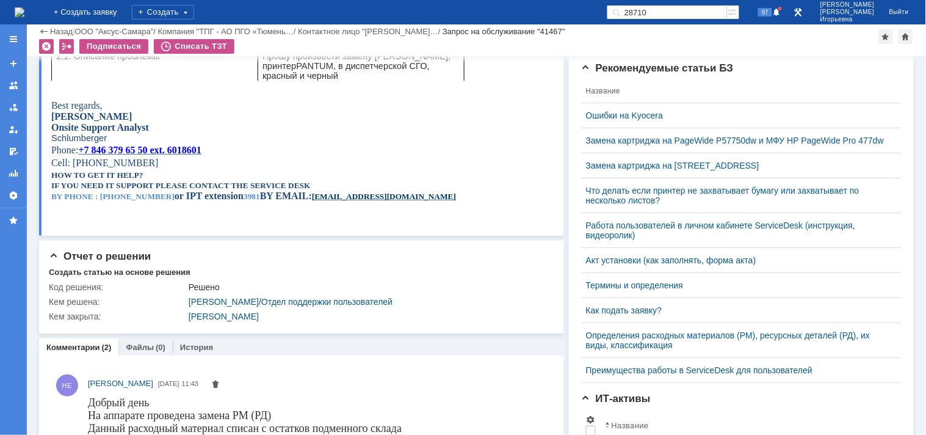
click at [24, 13] on img at bounding box center [20, 12] width 10 height 10
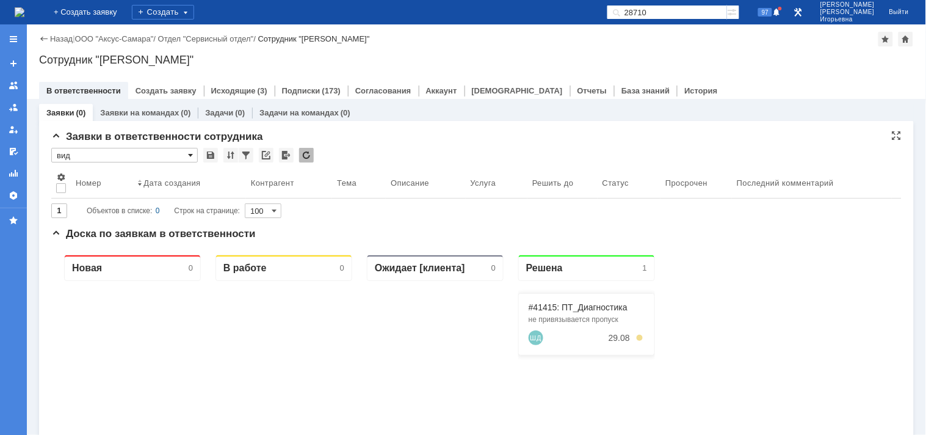
click at [191, 154] on span at bounding box center [190, 155] width 5 height 10
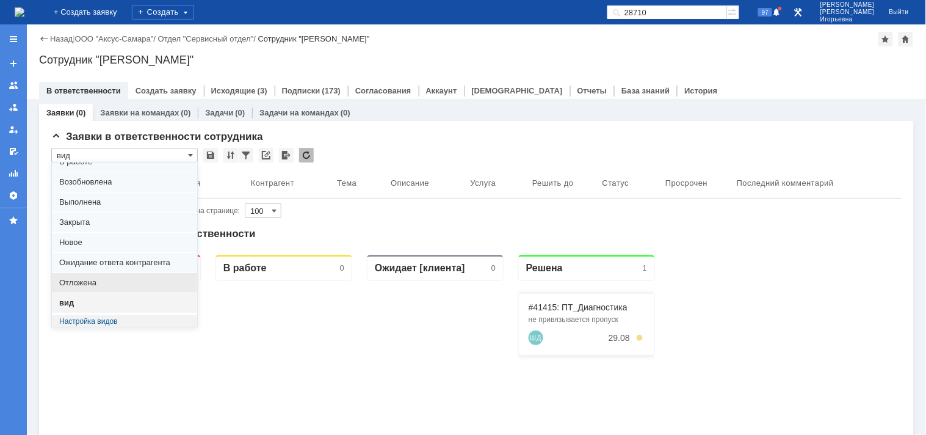
click at [86, 282] on span "Отложена" at bounding box center [124, 283] width 131 height 10
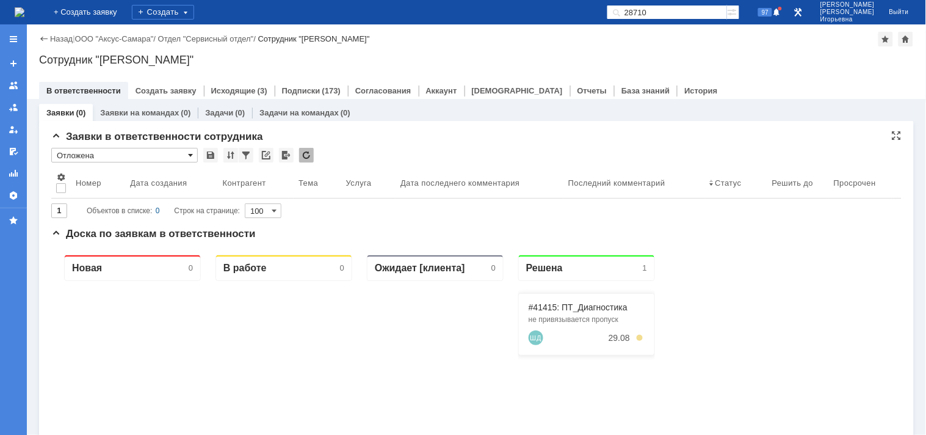
click at [190, 153] on span at bounding box center [190, 155] width 5 height 10
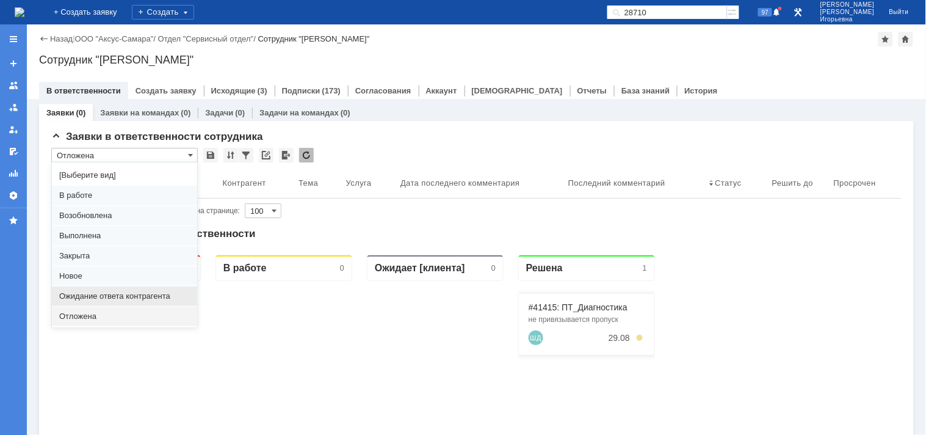
click at [90, 294] on span "Ожидание ответа контрагента" at bounding box center [124, 296] width 131 height 10
type input "Ожидание ответа контрагента"
type input "20"
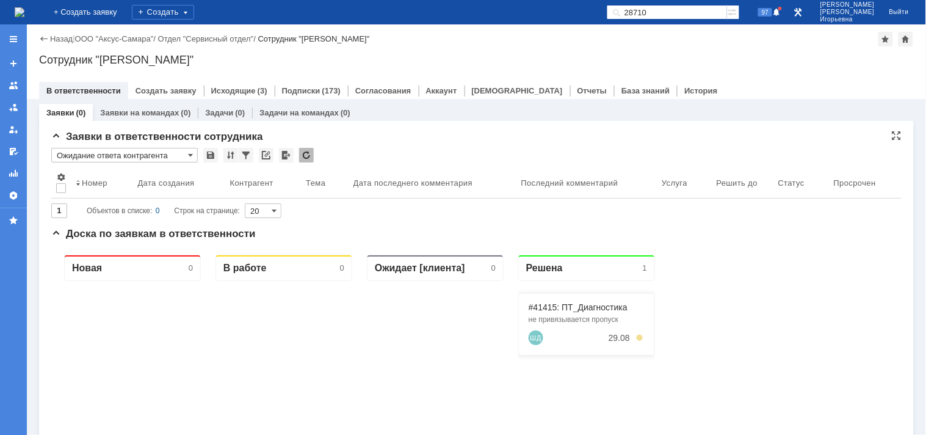
click at [187, 153] on input "Ожидание ответа контрагента" at bounding box center [124, 155] width 147 height 15
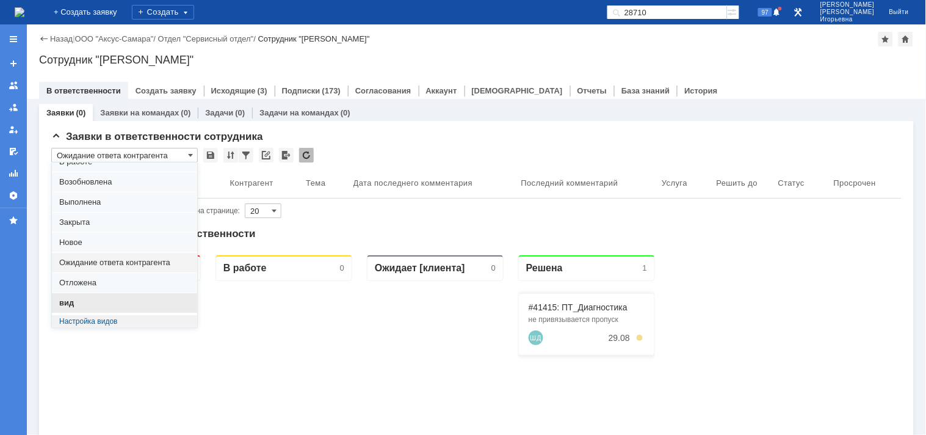
click at [76, 307] on span "вид" at bounding box center [124, 303] width 131 height 10
type input "вид"
type input "100"
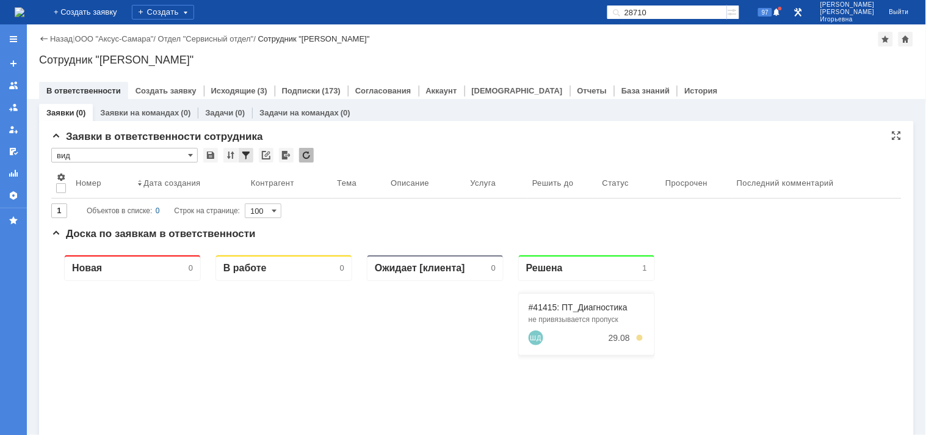
type input "вид"
click at [156, 113] on link "Заявки на командах" at bounding box center [139, 112] width 79 height 9
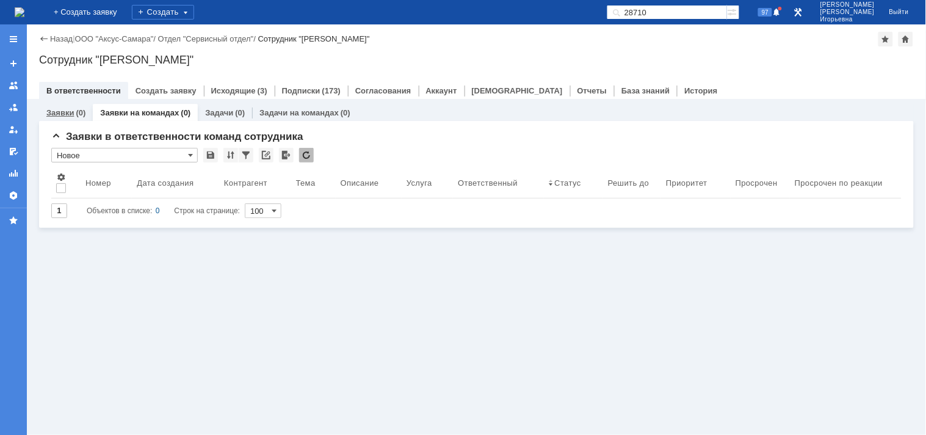
click at [58, 112] on link "Заявки" at bounding box center [59, 112] width 27 height 9
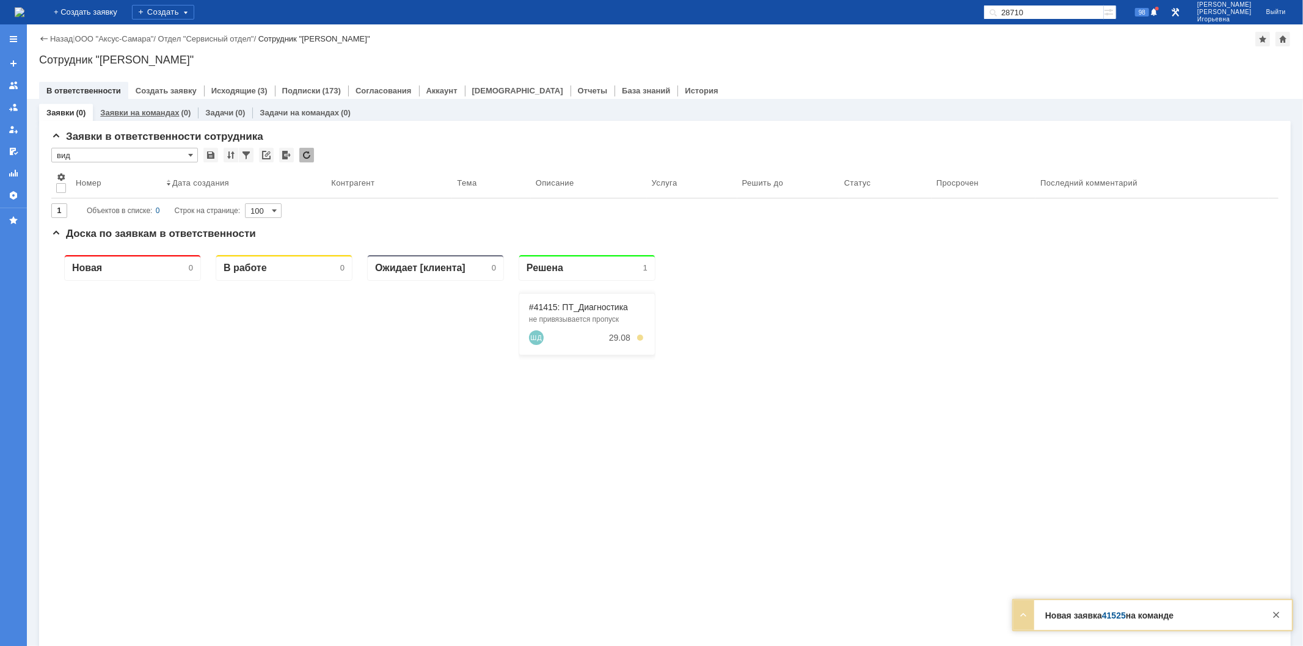
click at [131, 112] on link "Заявки на командах" at bounding box center [139, 112] width 79 height 9
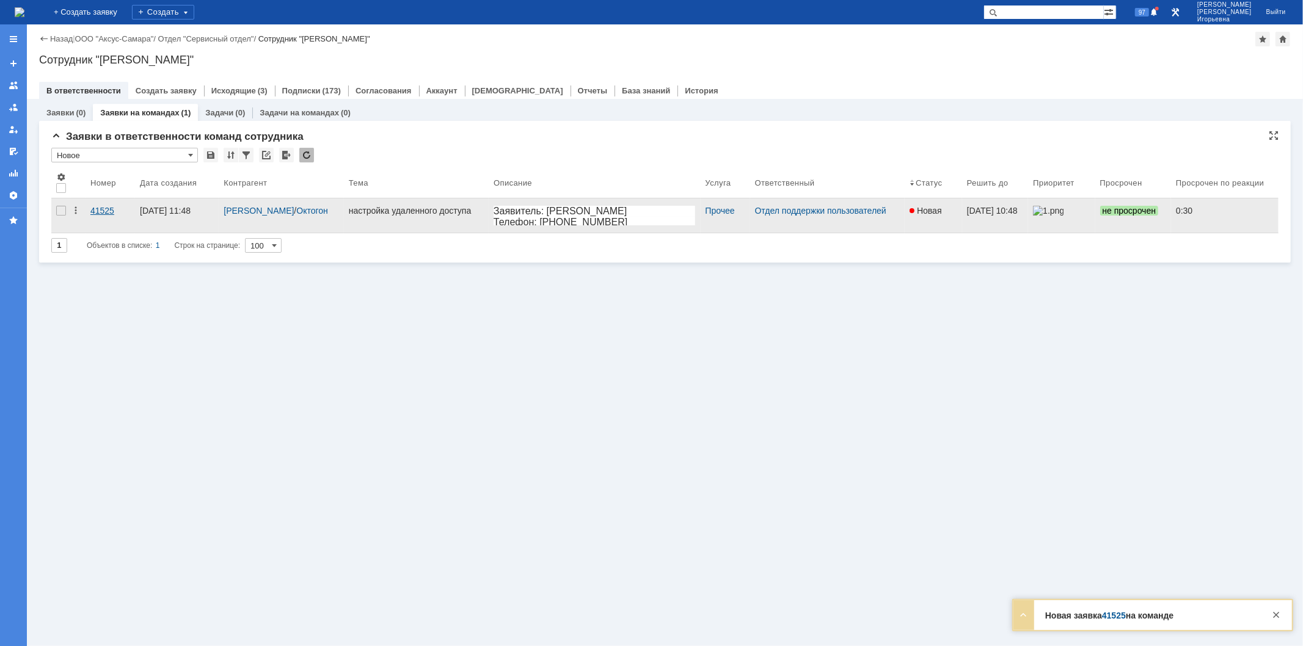
click at [100, 214] on div "41525" at bounding box center [110, 211] width 40 height 10
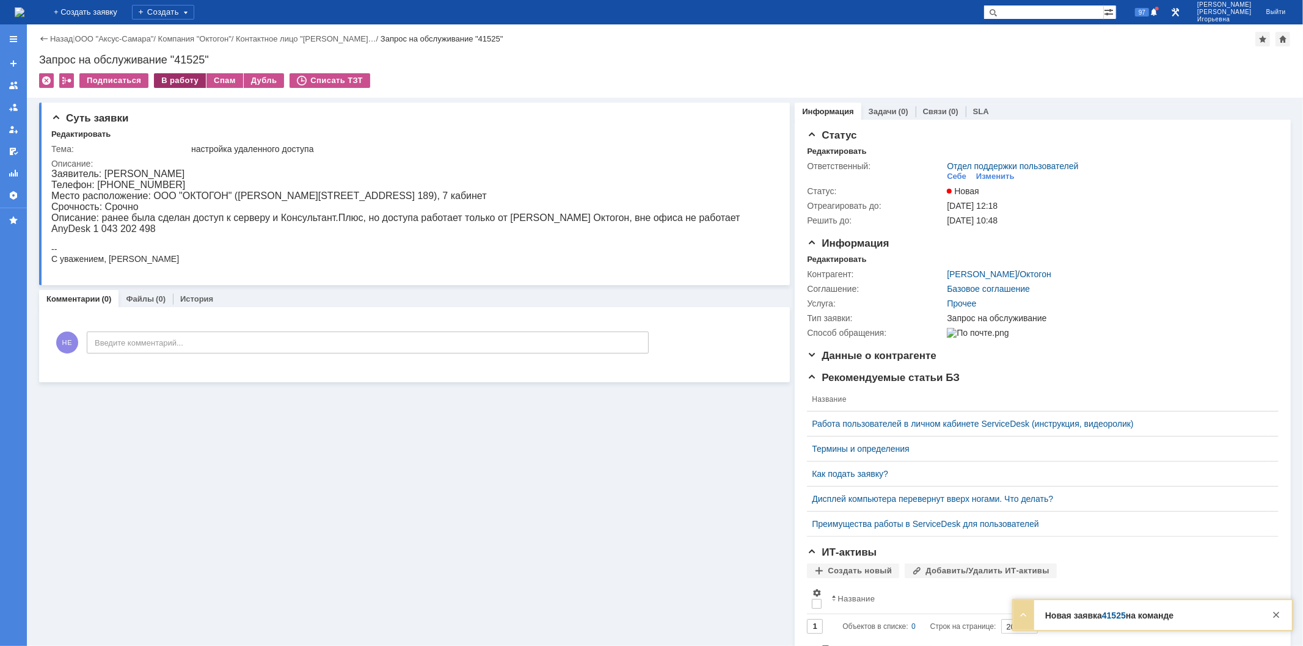
click at [168, 79] on div "В работу" at bounding box center [180, 80] width 52 height 15
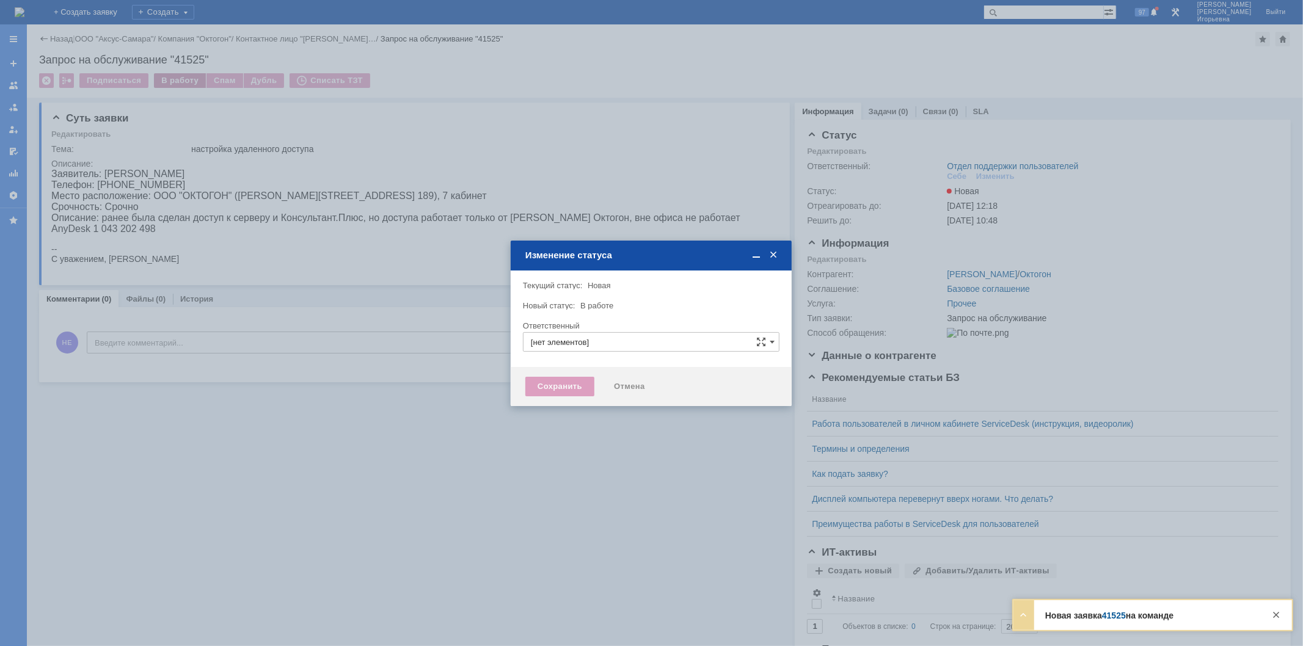
type input "Отдел поддержки пользователей"
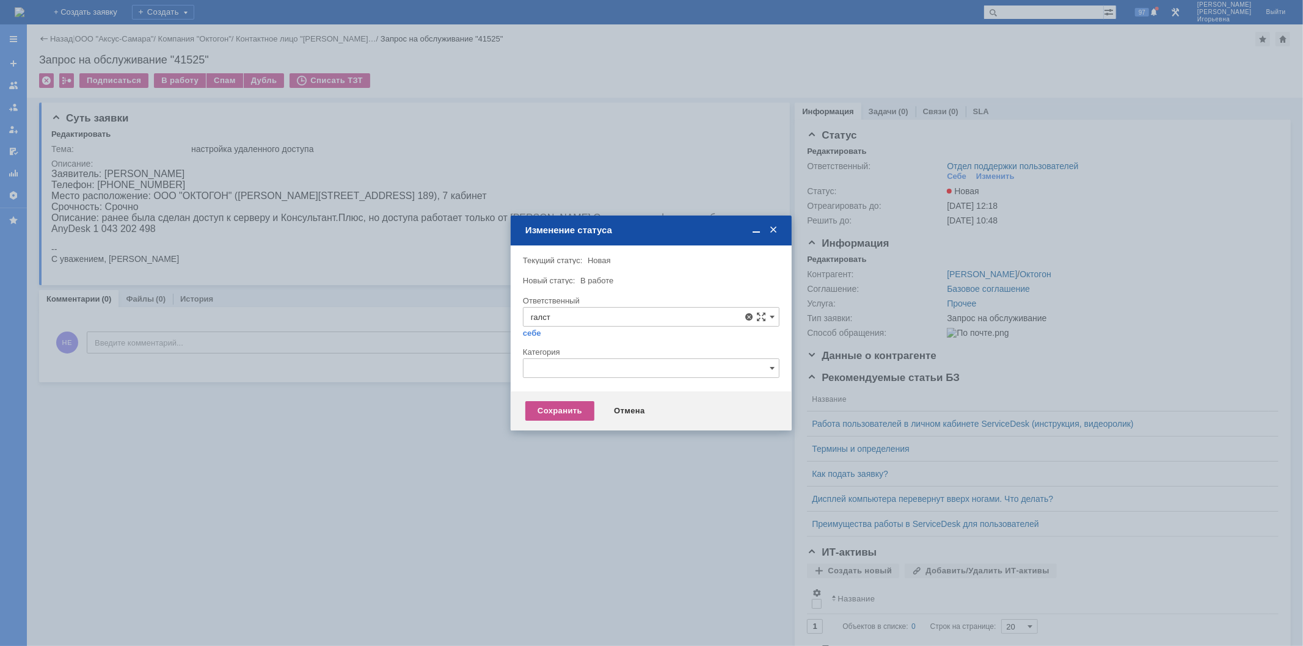
click at [571, 403] on span "Галстьян Степан Александрович" at bounding box center [651, 406] width 241 height 10
type input "Галстьян Степан Александрович"
click at [554, 413] on div "Сохранить" at bounding box center [559, 411] width 69 height 20
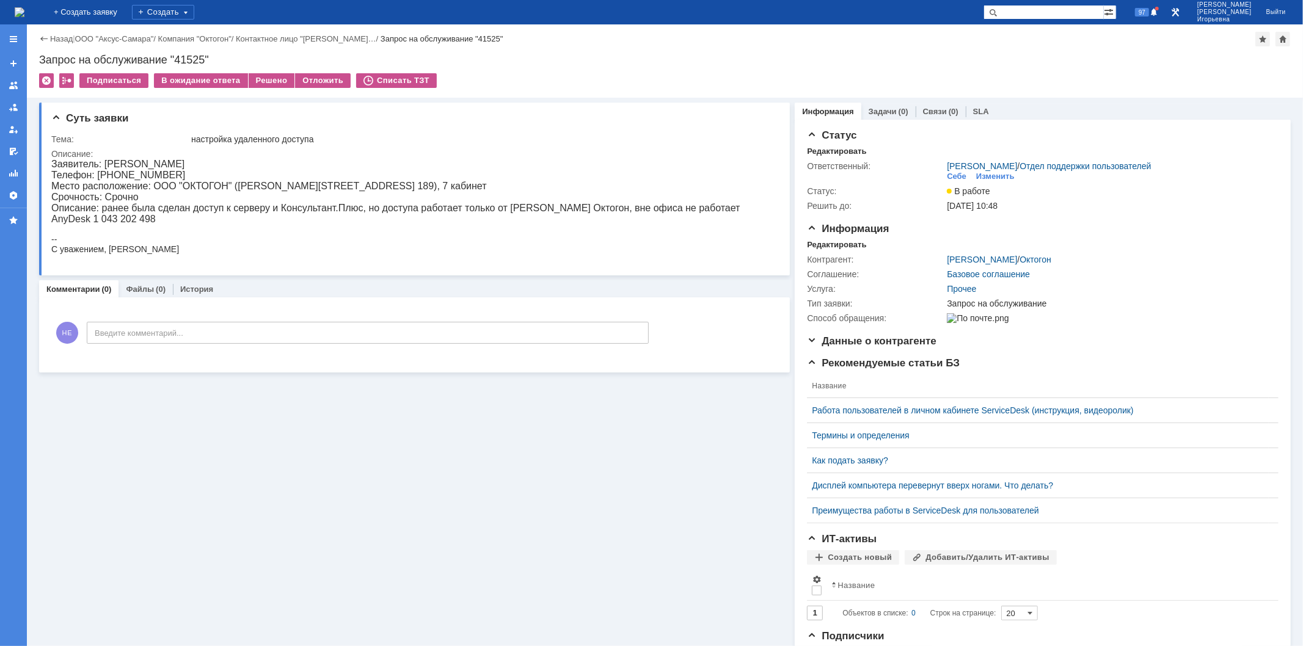
click at [192, 55] on div "Запрос на обслуживание "41525"" at bounding box center [664, 60] width 1251 height 12
copy div "41525"
click at [24, 7] on img at bounding box center [20, 12] width 10 height 10
